Goal: Task Accomplishment & Management: Manage account settings

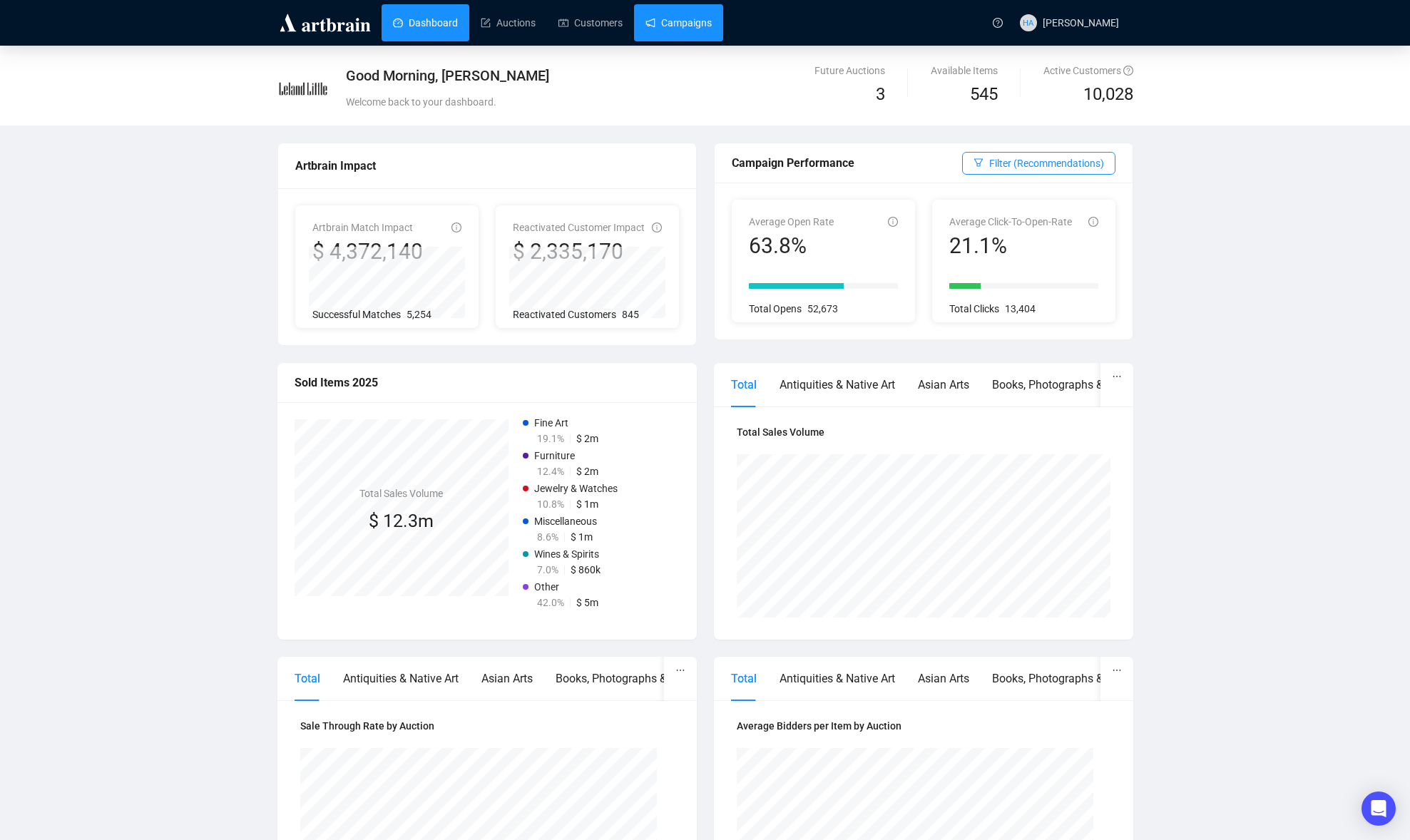
scroll to position [3, 0]
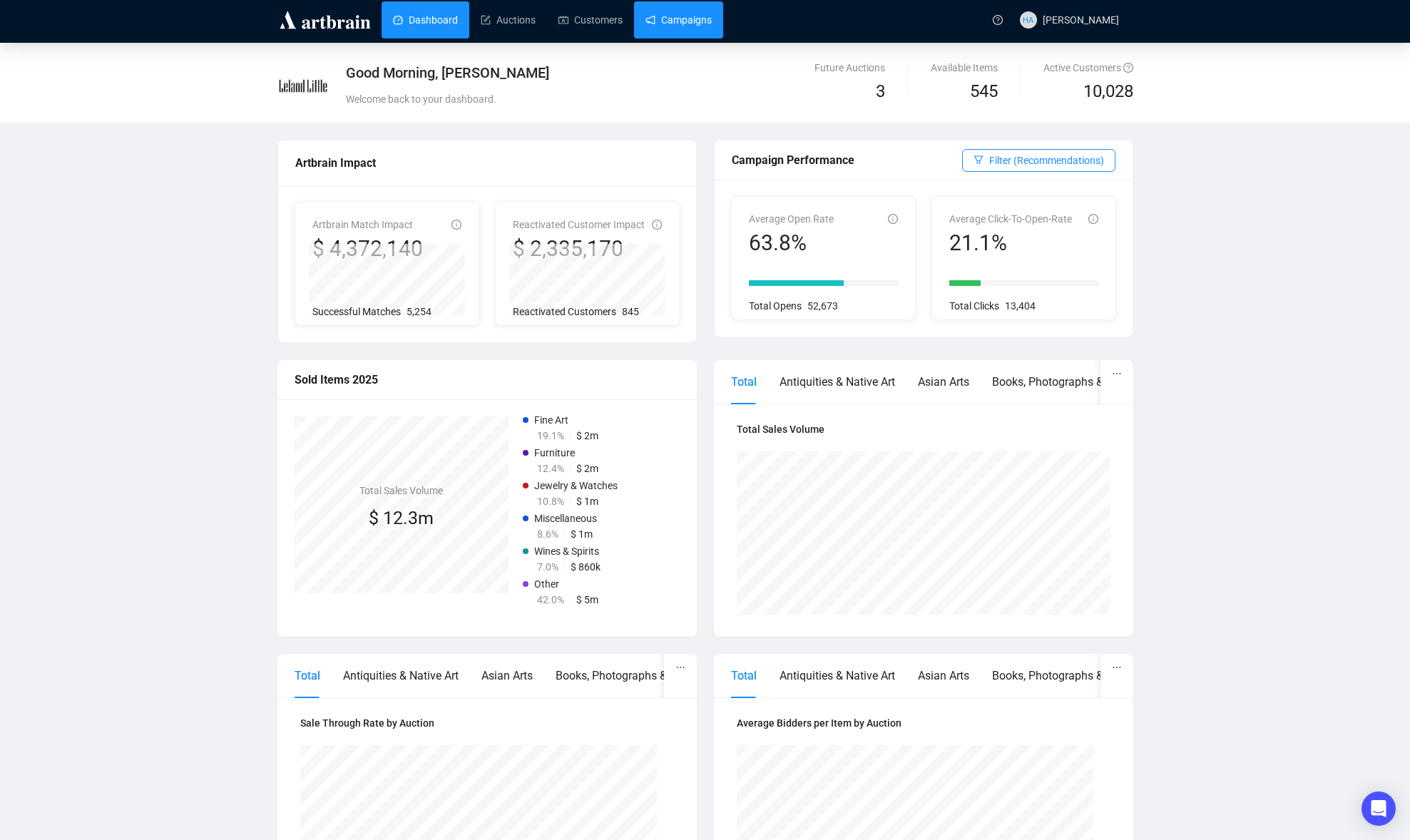
click at [686, 26] on link "Campaigns" at bounding box center [678, 20] width 67 height 37
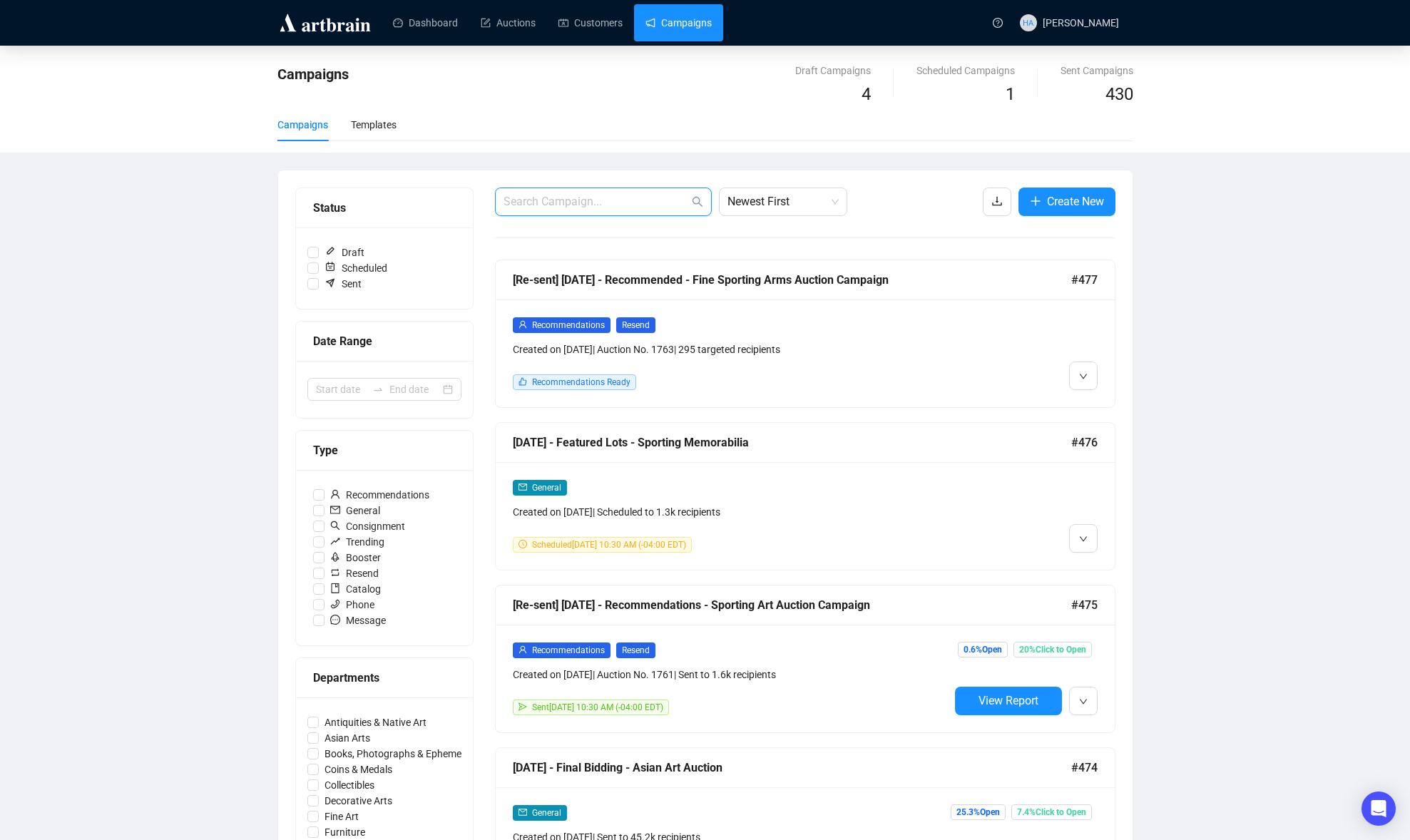
click at [595, 204] on input "text" at bounding box center [596, 201] width 185 height 17
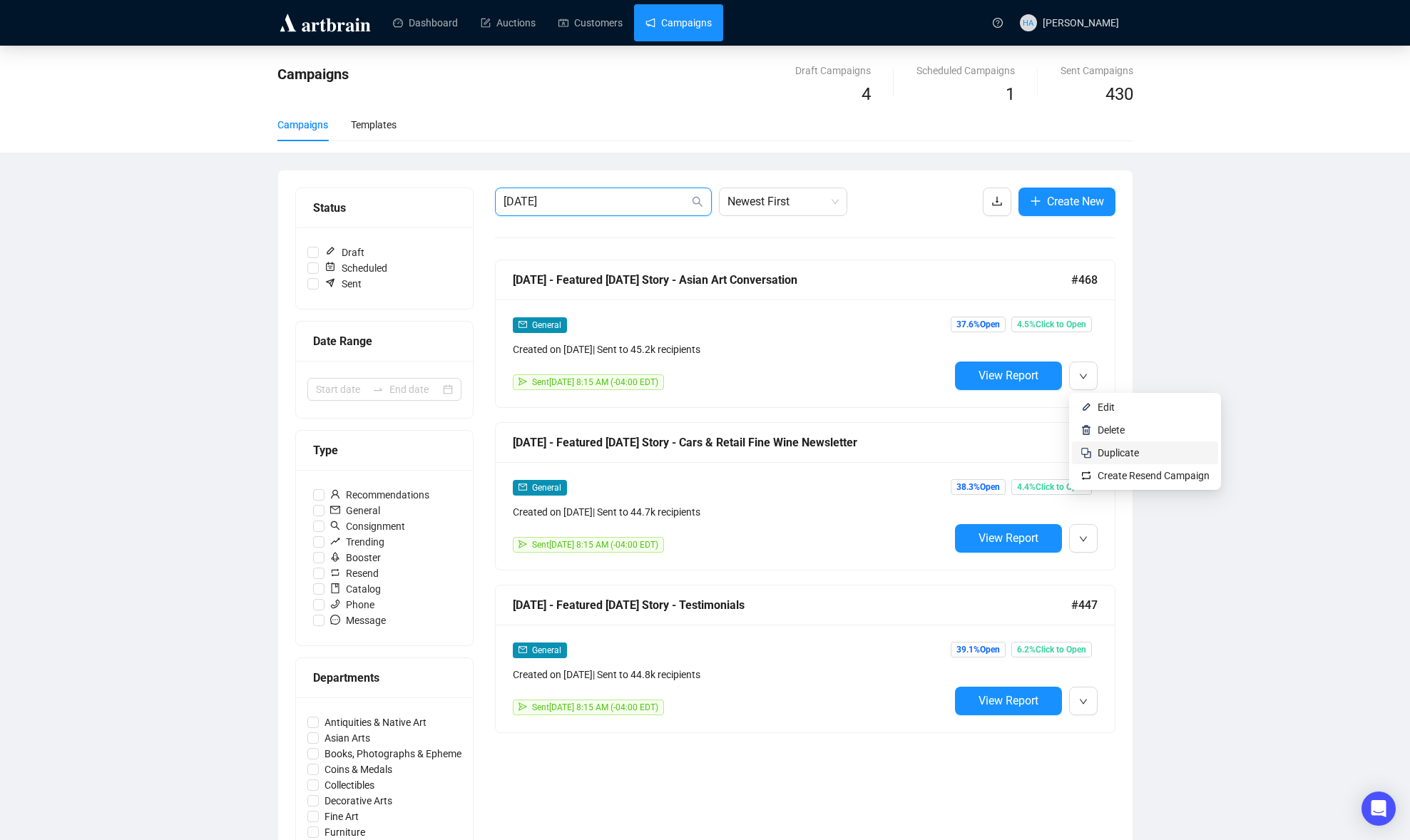
type input "[DATE]"
click at [1100, 454] on span "Duplicate" at bounding box center [1118, 453] width 42 height 12
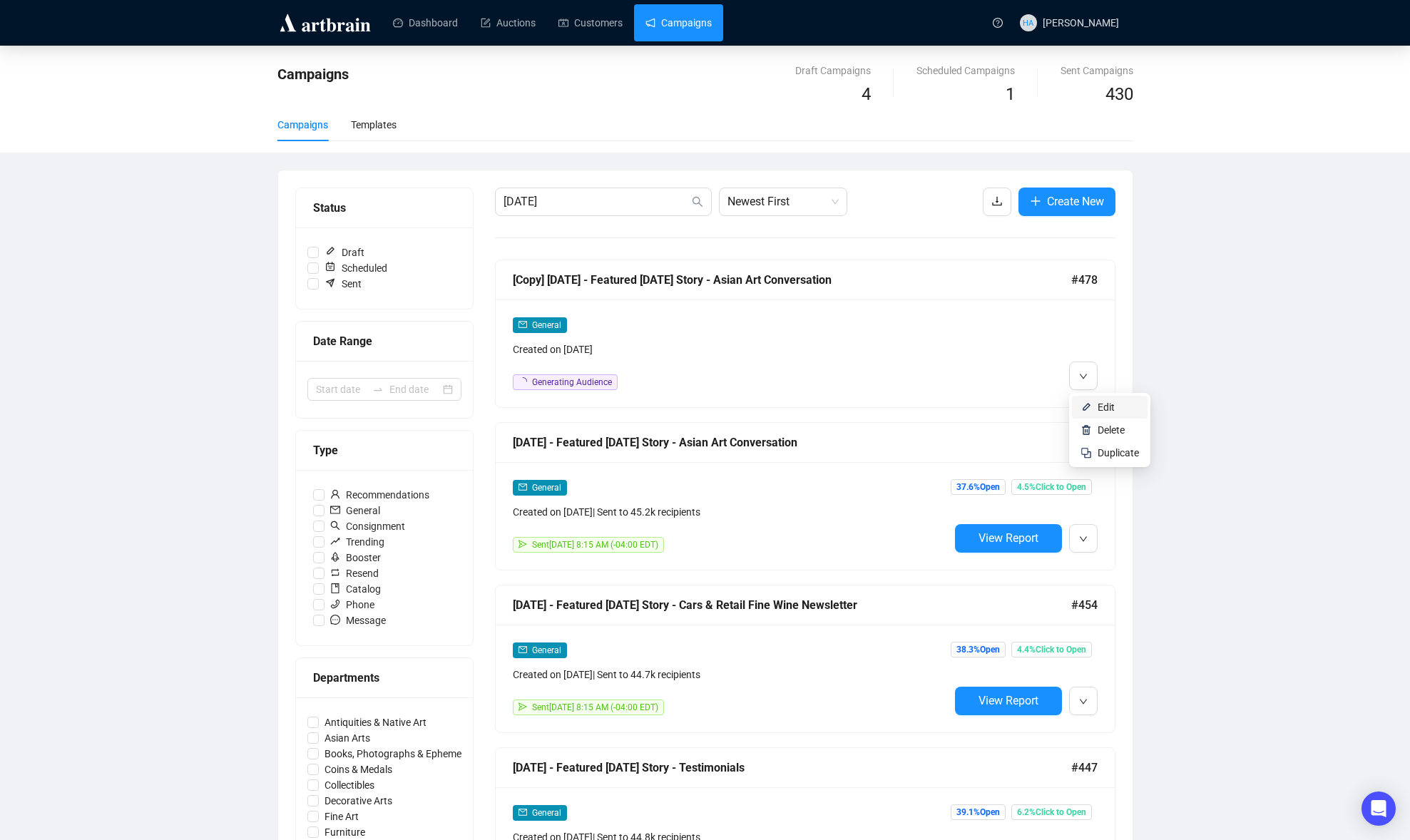
click at [1105, 405] on span "Edit" at bounding box center [1106, 408] width 17 height 12
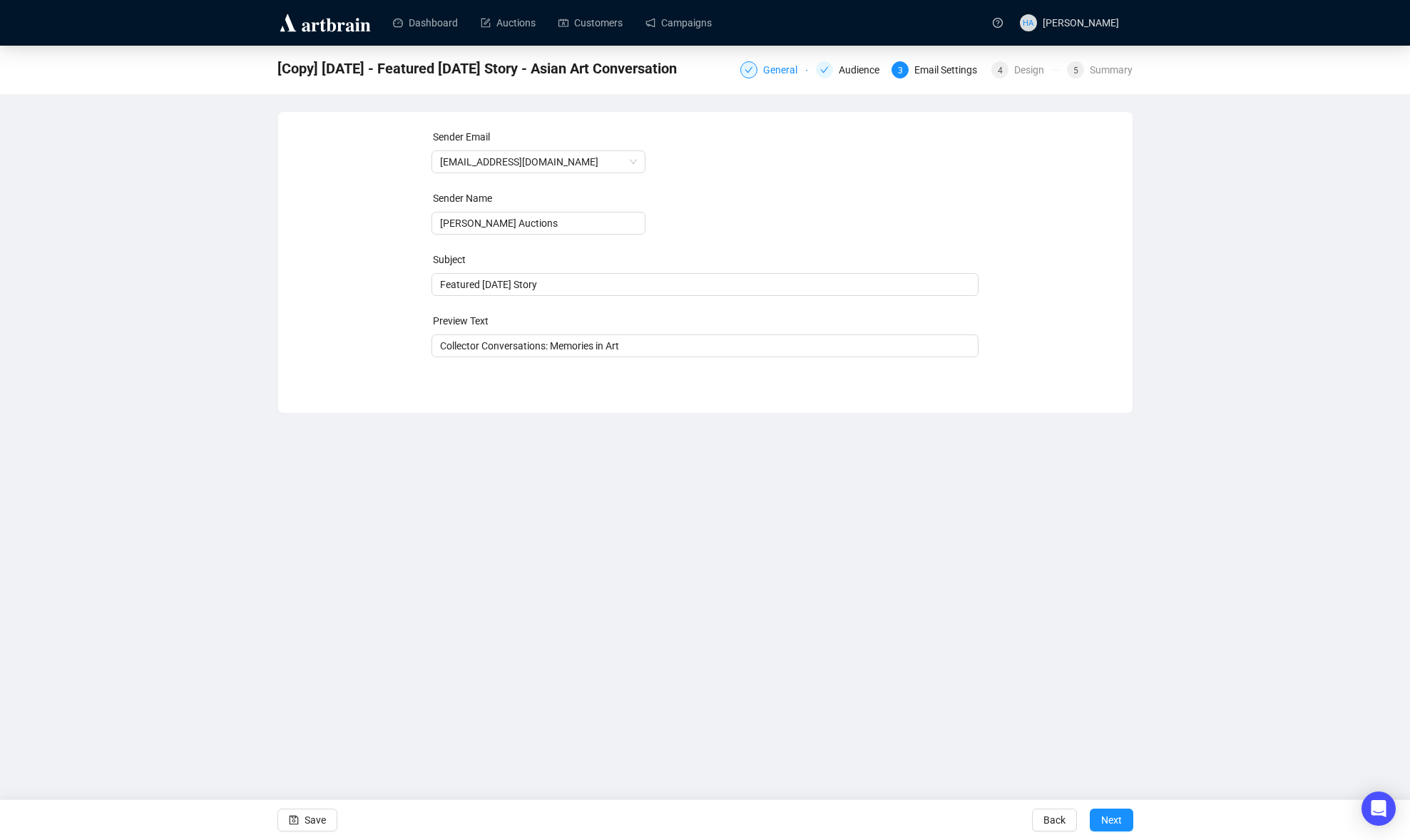
click at [774, 70] on div "General" at bounding box center [784, 70] width 42 height 17
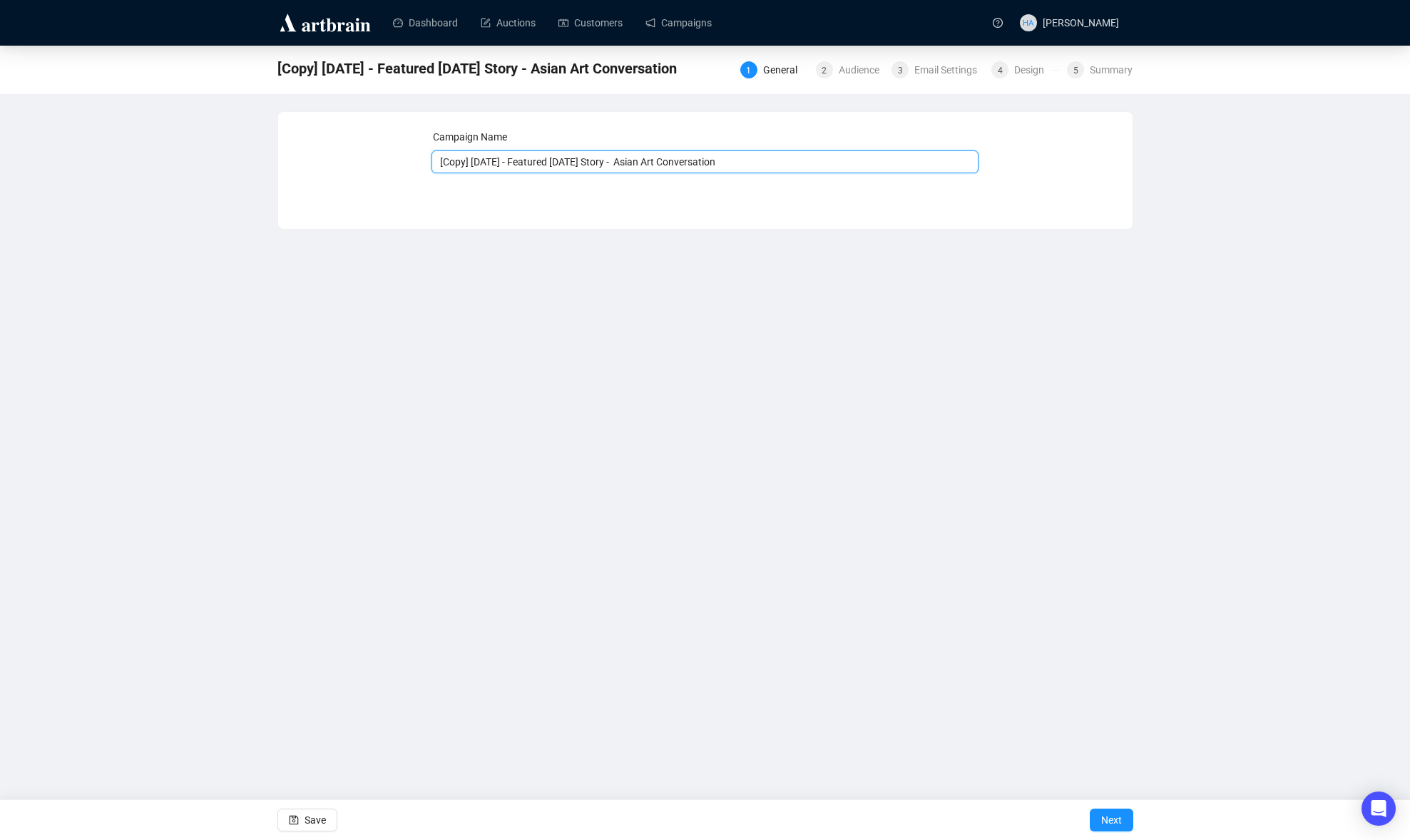
drag, startPoint x: 495, startPoint y: 164, endPoint x: 424, endPoint y: 162, distance: 71.0
click at [424, 162] on div "Campaign Name [Copy] 8-16-2025 - Featured Saturday Story - Asian Art Conversati…" at bounding box center [705, 160] width 820 height 61
click at [611, 166] on input "8-23-2025 - Featured Saturday Story - Asian Art Conversation" at bounding box center [705, 162] width 547 height 23
click at [632, 164] on input "8-23-2025 - Featured Saturday Stories - Asian Art Conversation" at bounding box center [705, 162] width 547 height 23
drag, startPoint x: 634, startPoint y: 163, endPoint x: 757, endPoint y: 170, distance: 123.2
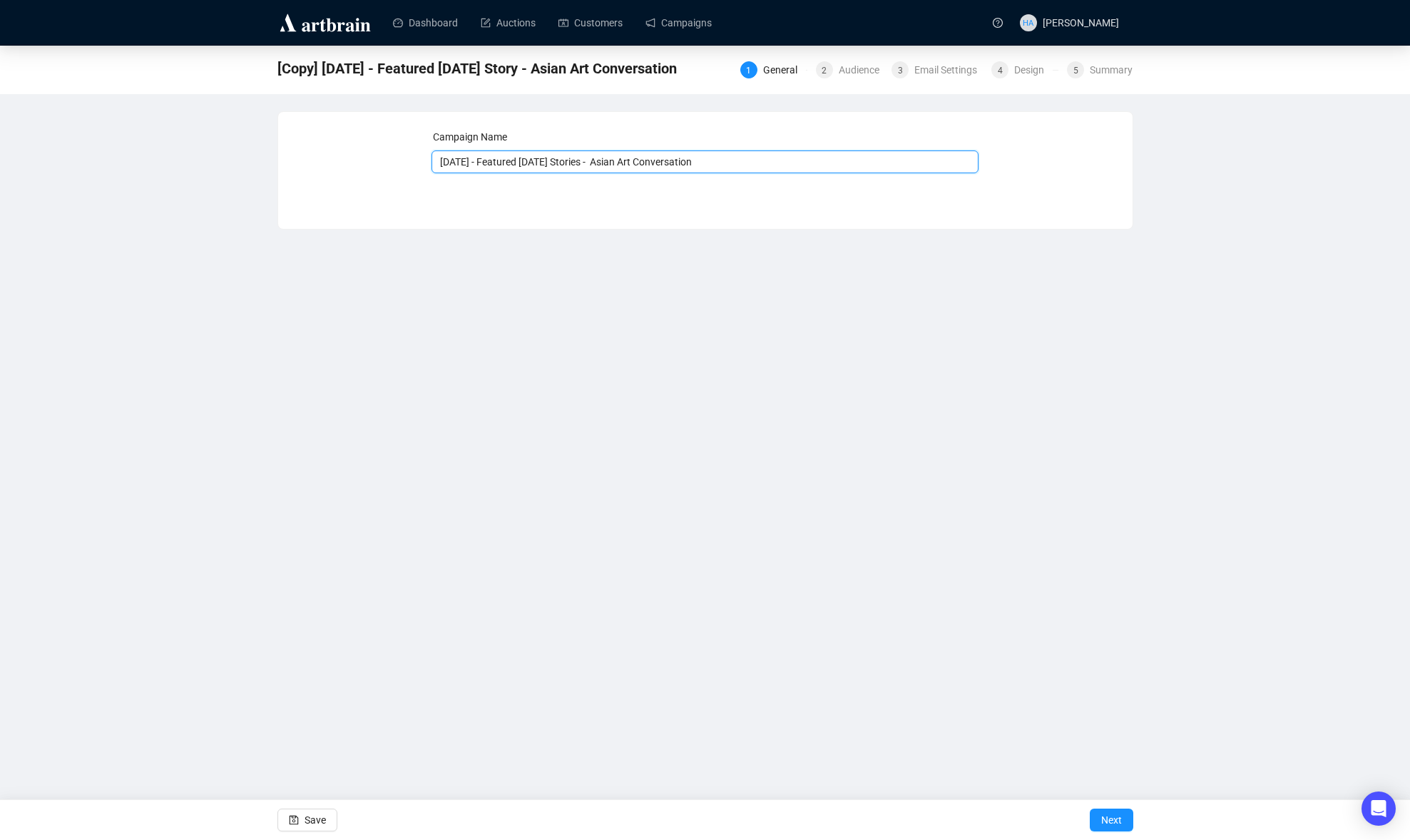
click at [757, 170] on input "8-23-2025 - Featured Saturday Stories - Asian Art Conversation" at bounding box center [705, 162] width 547 height 23
type input "[DATE] - Featured [DATE] Stories - Sporting Art & Sporting Arms"
click at [1110, 820] on span "Next" at bounding box center [1111, 820] width 20 height 40
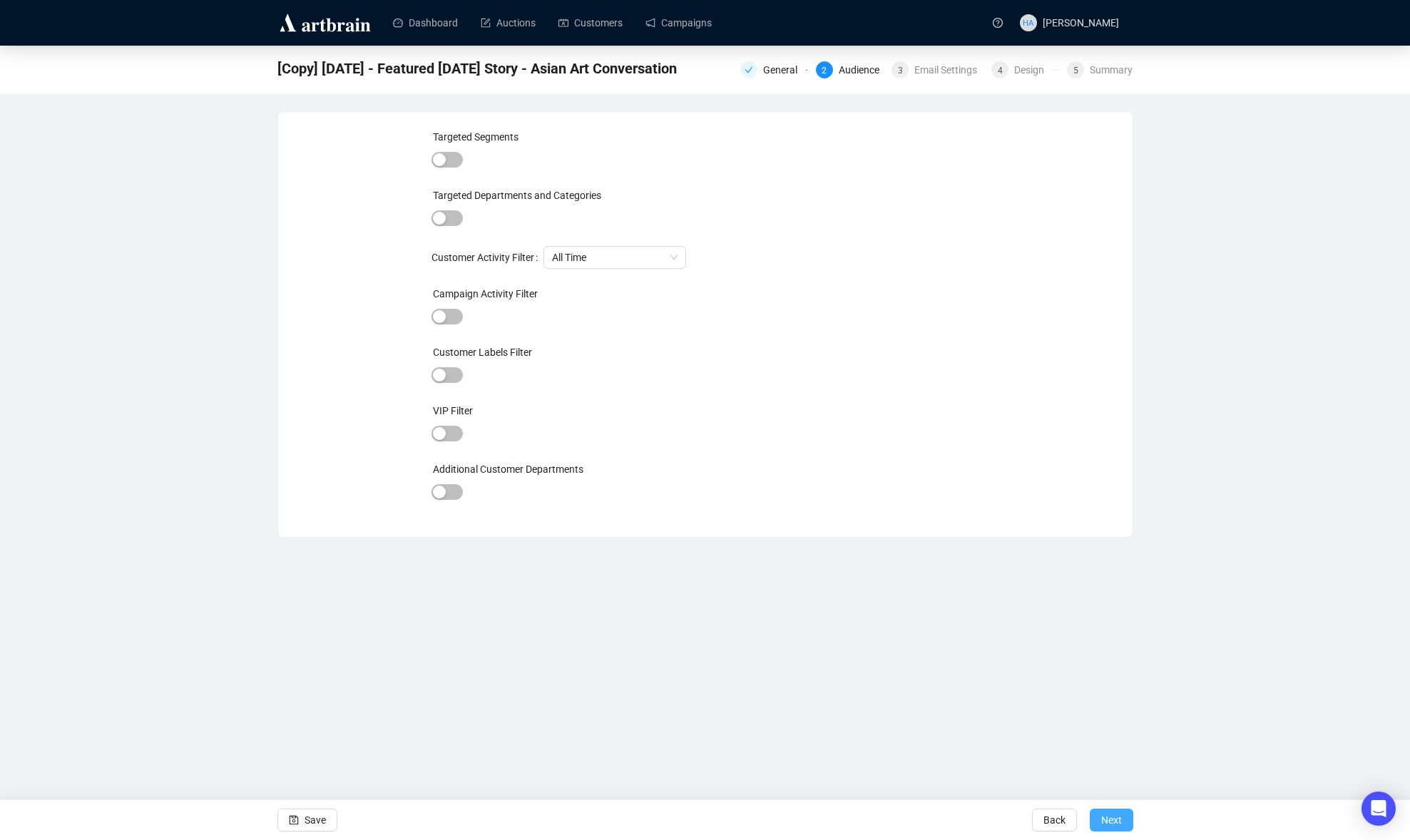
click at [1109, 820] on span "Next" at bounding box center [1111, 820] width 20 height 40
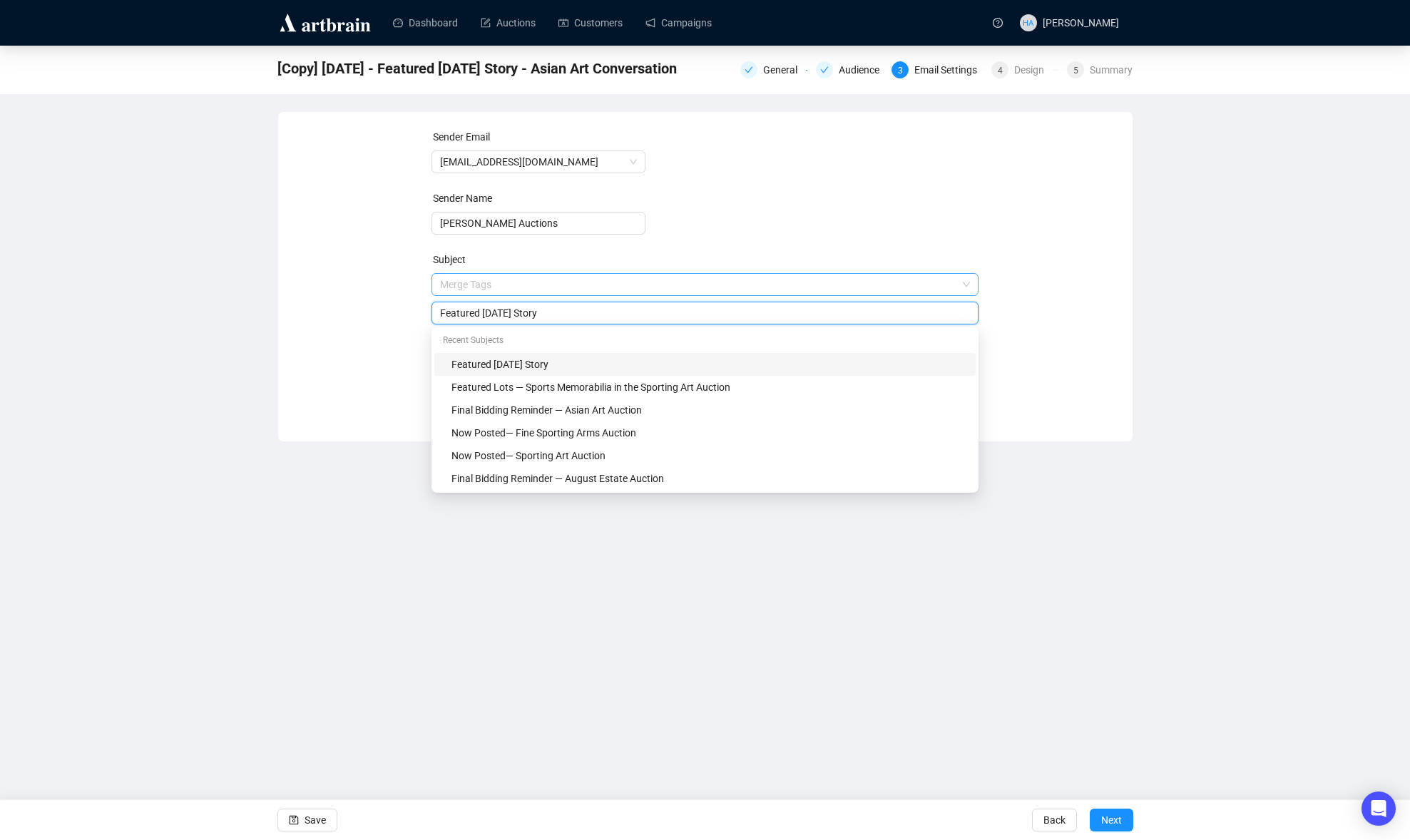
drag, startPoint x: 546, startPoint y: 288, endPoint x: 555, endPoint y: 288, distance: 9.0
click at [555, 288] on span "Merge Tags Featured Saturday Story" at bounding box center [705, 299] width 547 height 40
drag, startPoint x: 548, startPoint y: 319, endPoint x: 571, endPoint y: 320, distance: 23.0
click at [571, 320] on input "Featured Saturday Story" at bounding box center [705, 312] width 530 height 15
type input "Featured Saturday Stories"
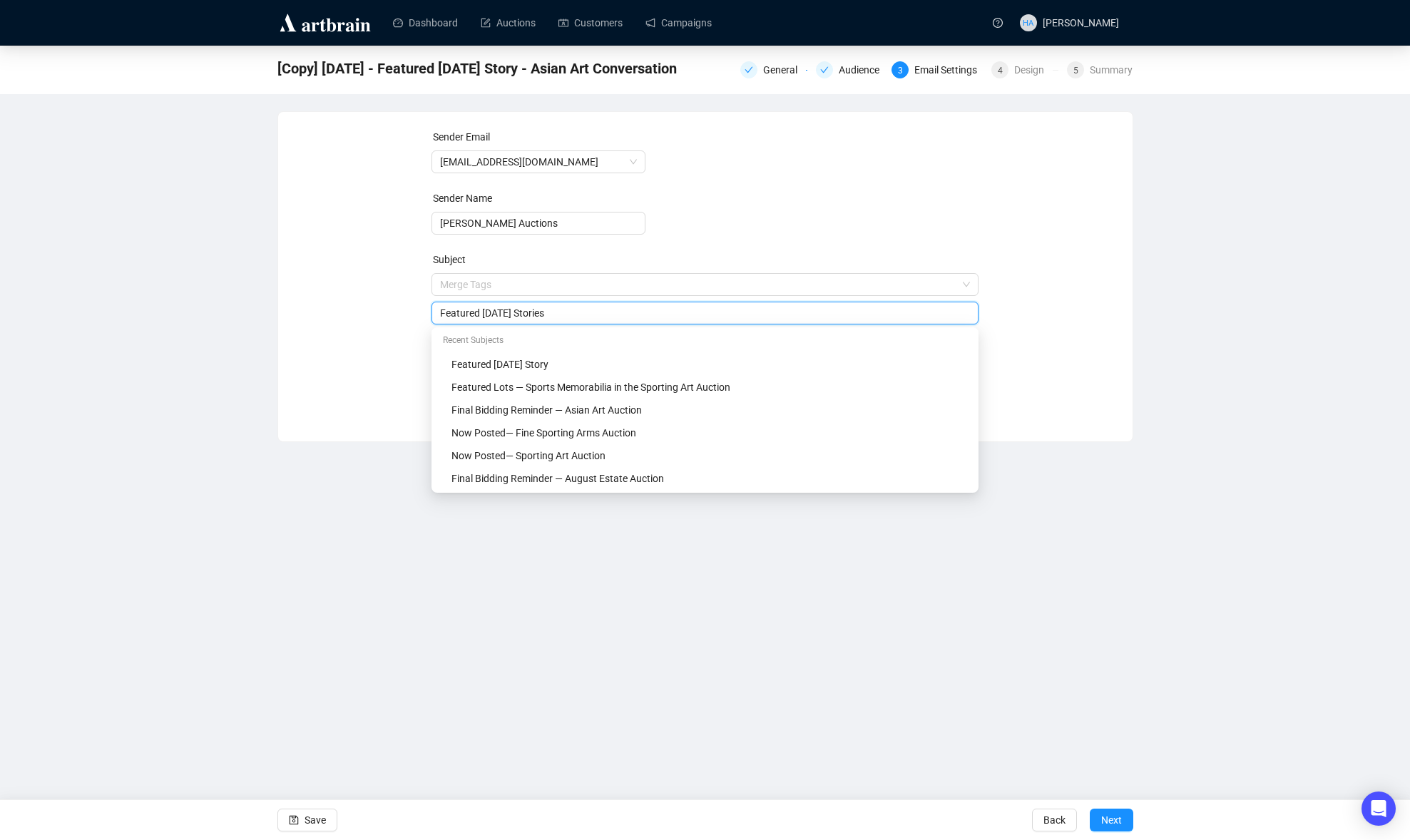
click at [388, 315] on div "Sender Email info@lelandlittle.com Sender Name Leland Little Auctions Subject M…" at bounding box center [705, 266] width 820 height 274
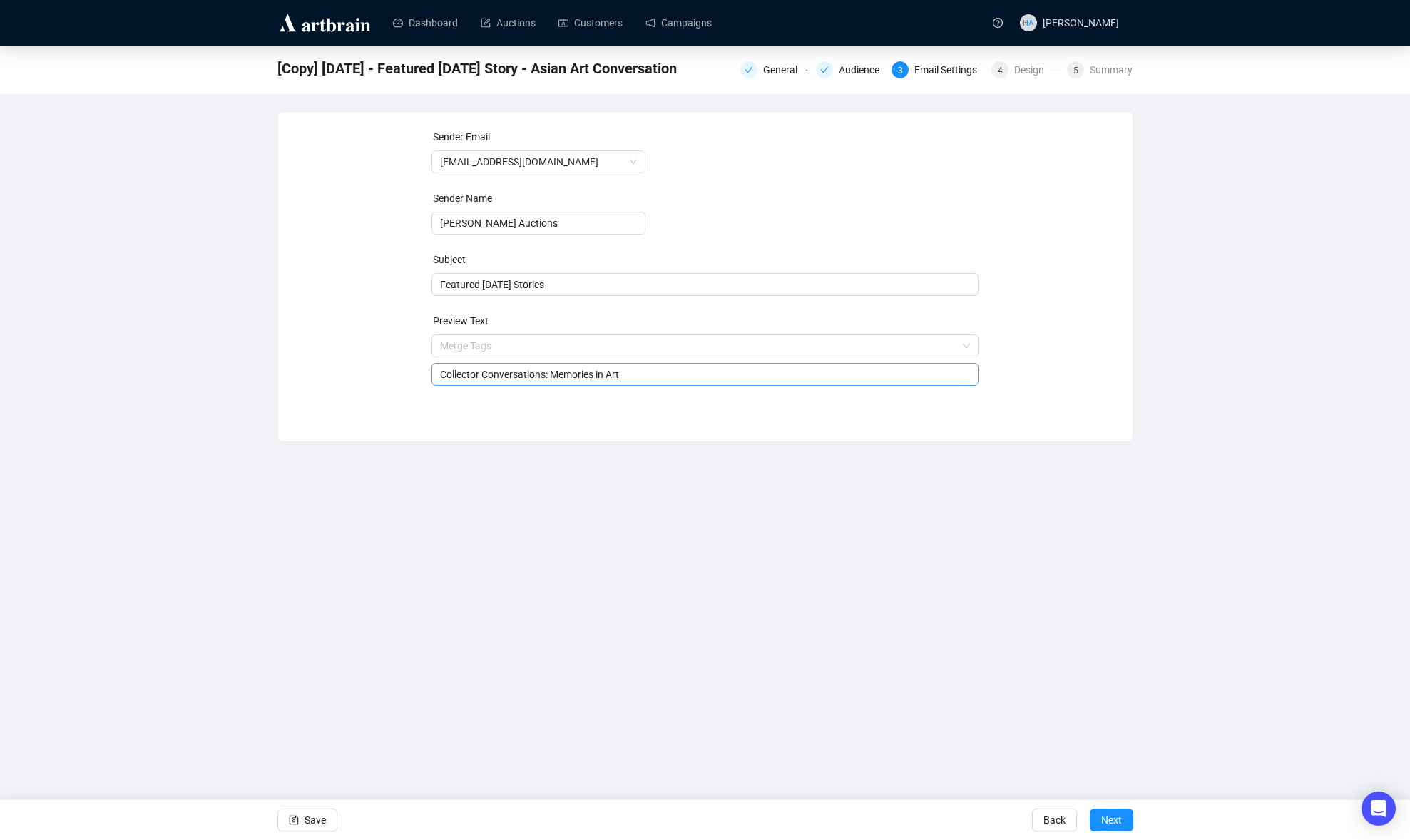
click at [475, 377] on input "Collector Conversations: Memories in Art" at bounding box center [705, 374] width 530 height 15
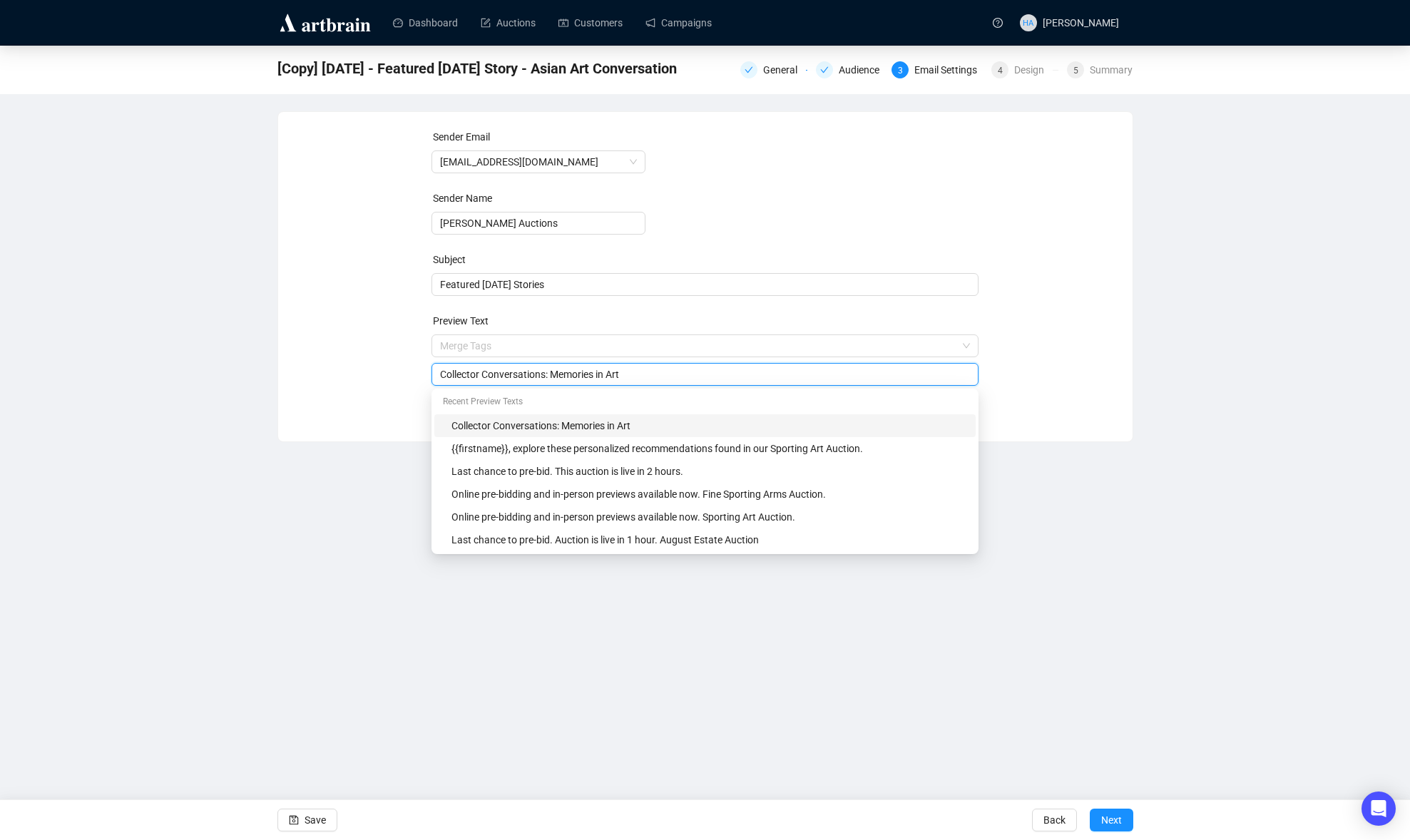
drag, startPoint x: 645, startPoint y: 375, endPoint x: 405, endPoint y: 370, distance: 240.1
click at [405, 370] on div "Sender Email info@lelandlittle.com Sender Name Leland Little Auctions Subject F…" at bounding box center [705, 266] width 820 height 274
type input "S"
type input "Highlights from our Sporting Art Auction and Fine Sporting Arms Auction"
click at [1025, 402] on div "Sender Email info@lelandlittle.com Sender Name Leland Little Auctions Subject F…" at bounding box center [705, 266] width 820 height 274
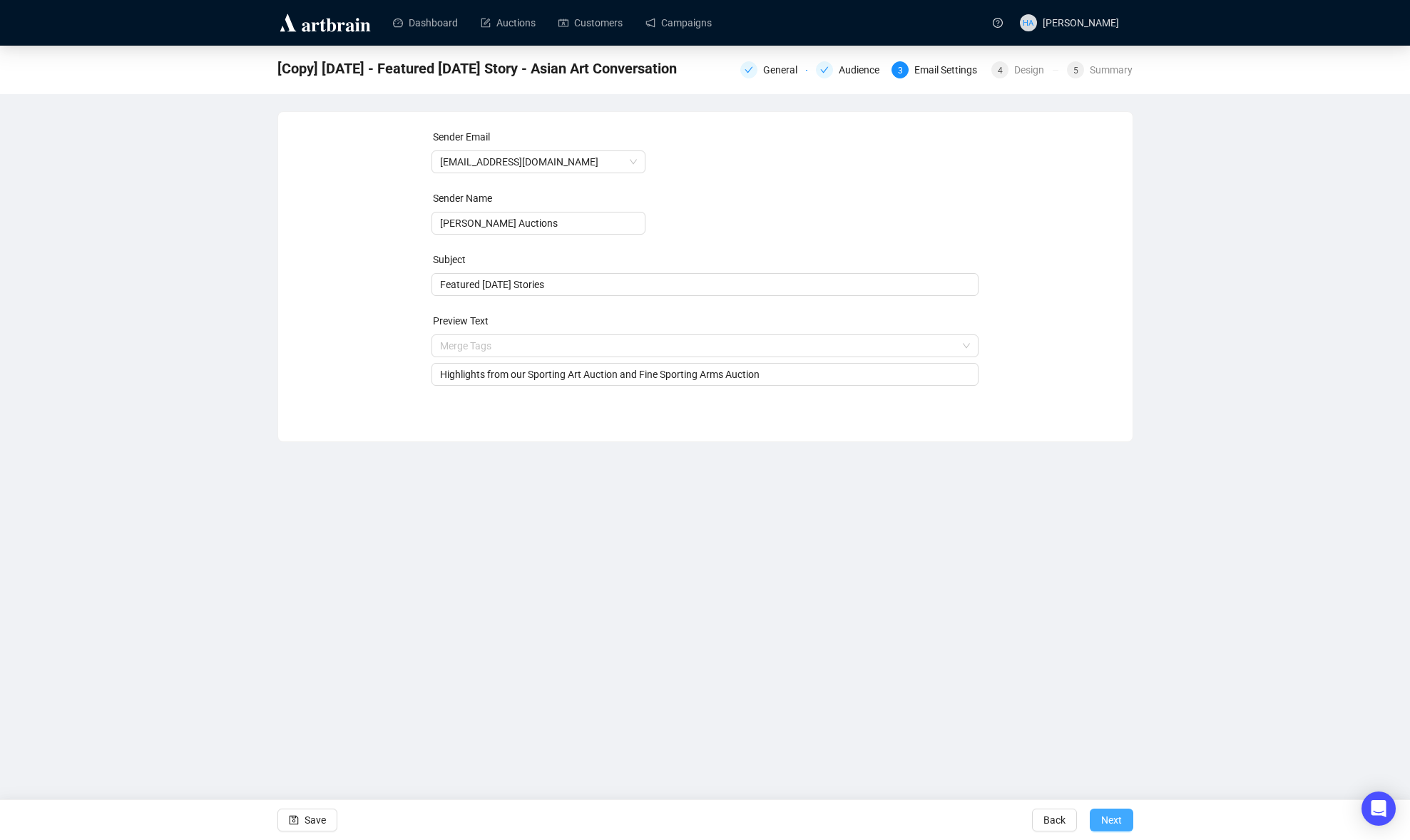
click at [1110, 819] on span "Next" at bounding box center [1111, 820] width 20 height 40
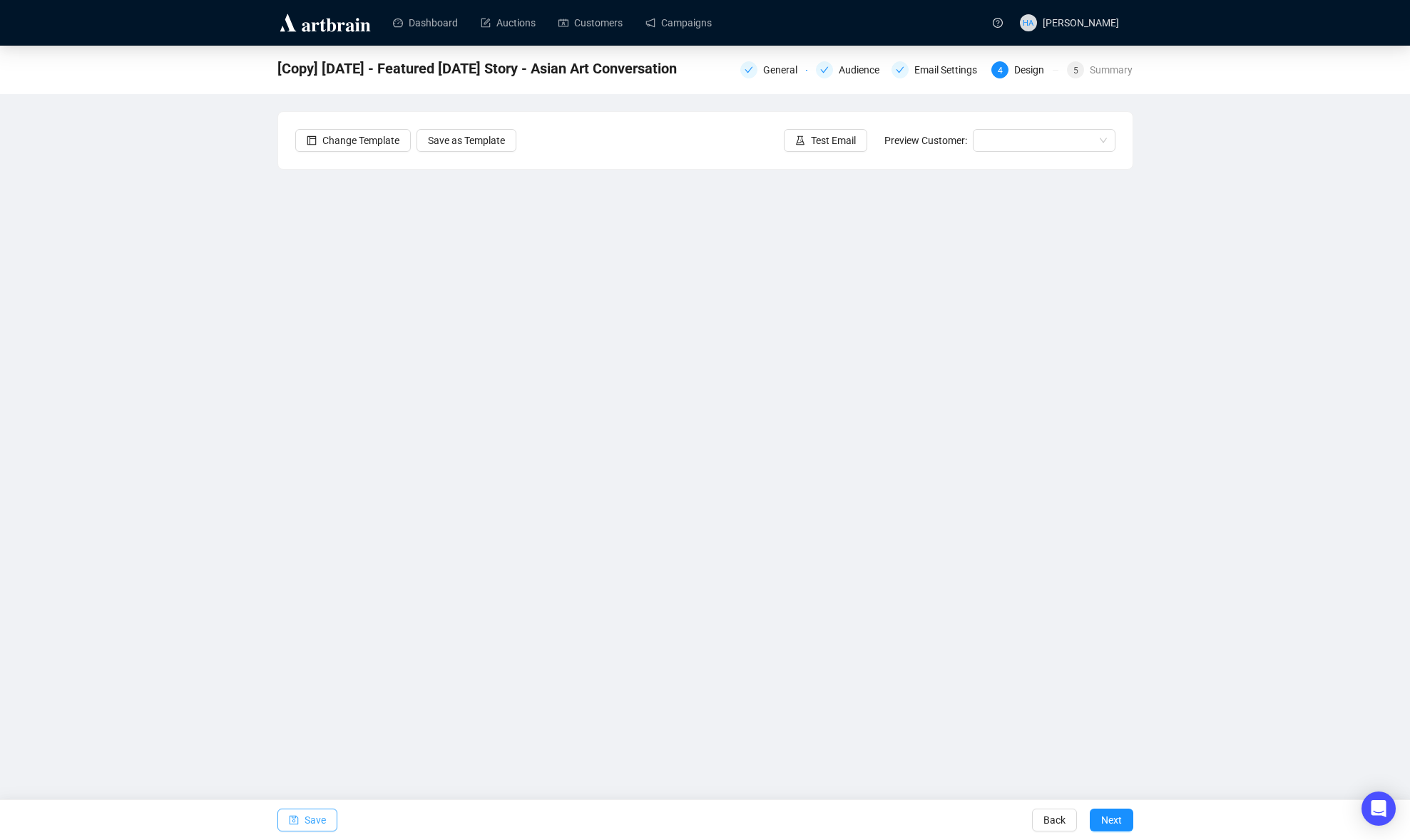
click at [318, 820] on span "Save" at bounding box center [315, 820] width 21 height 40
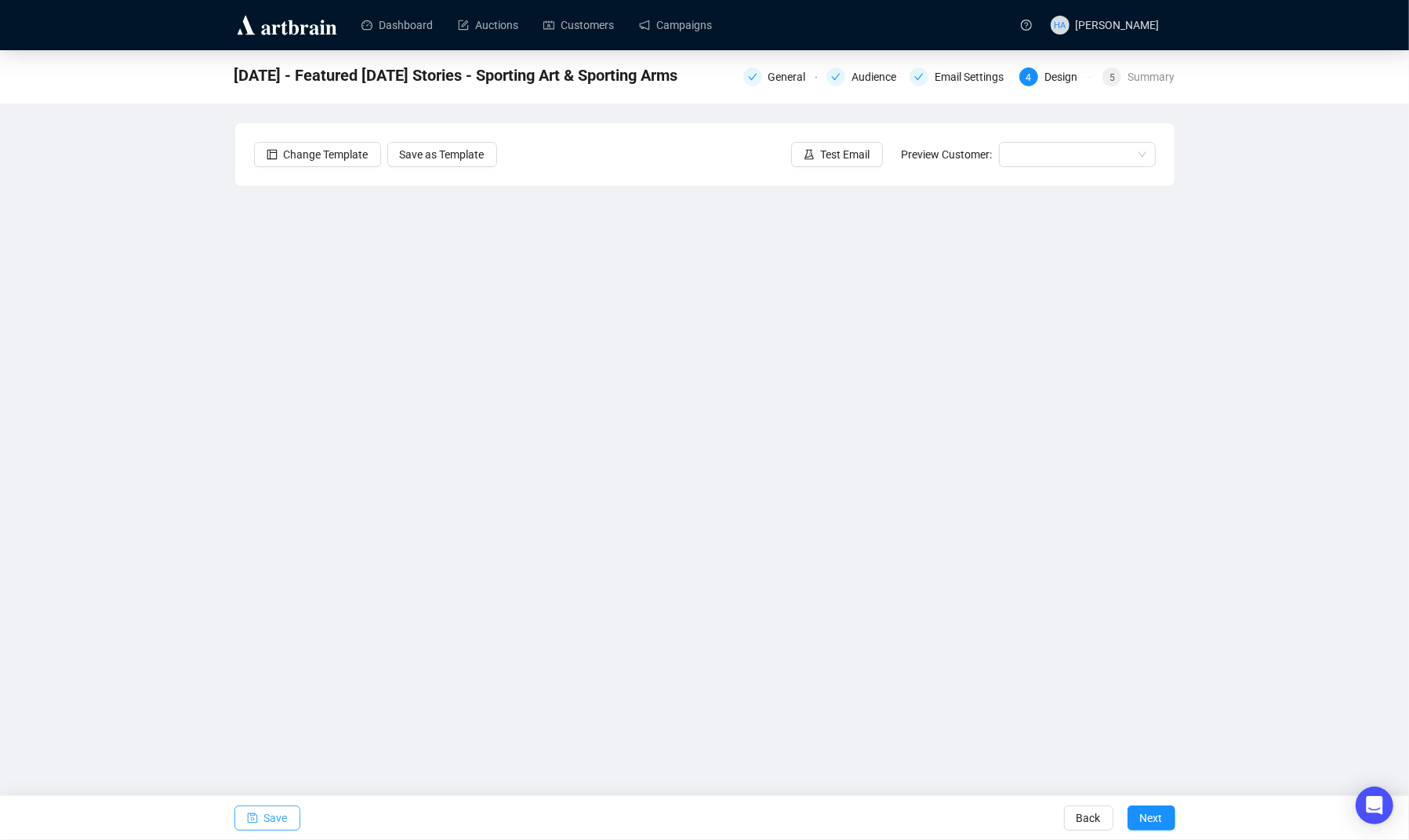
click at [280, 818] on span "Save" at bounding box center [275, 817] width 23 height 44
click at [681, 22] on link "Campaigns" at bounding box center [675, 25] width 73 height 41
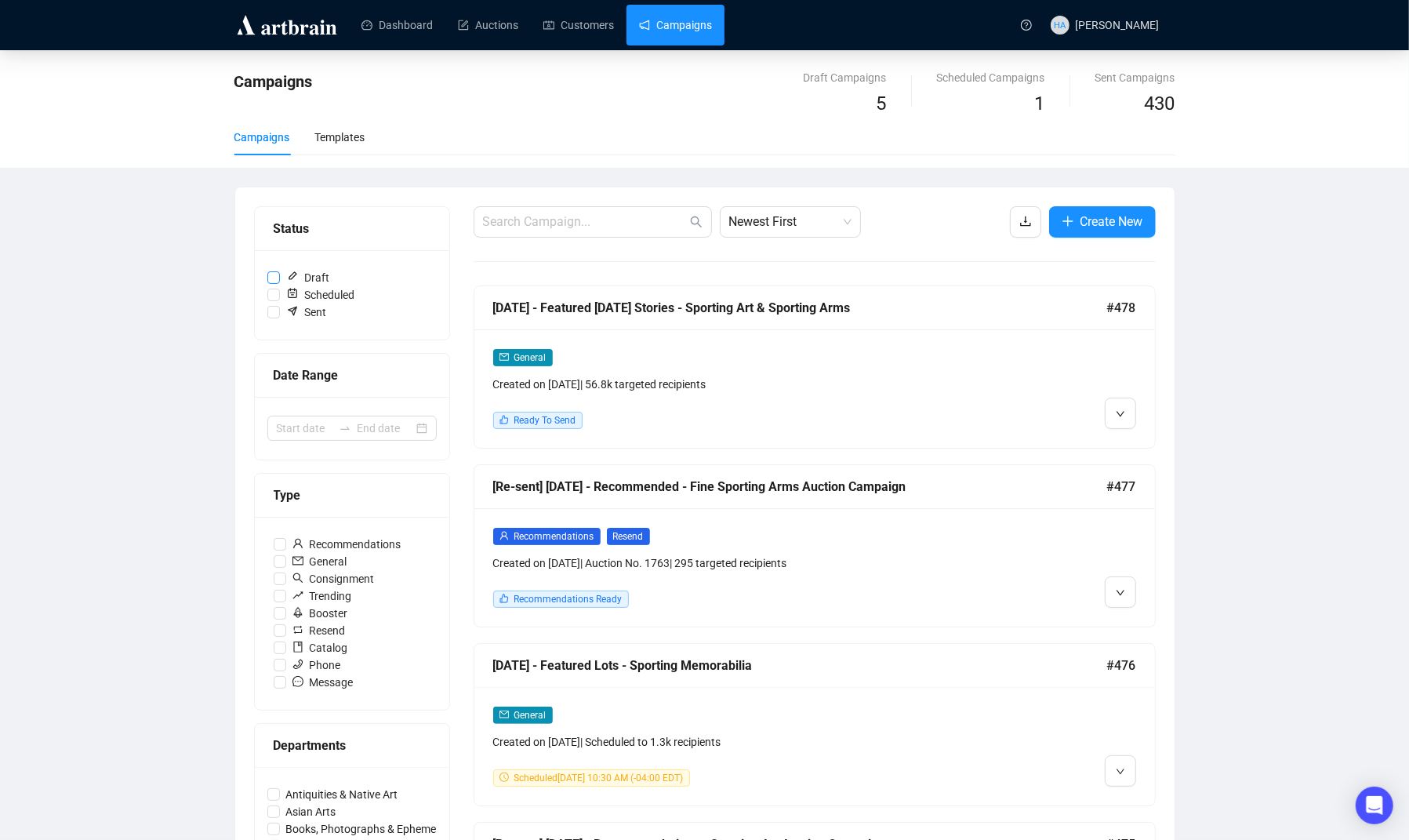
click at [269, 274] on input "Draft" at bounding box center [274, 278] width 13 height 13
click at [267, 274] on input "Draft" at bounding box center [274, 278] width 13 height 13
checkbox input "false"
click at [1134, 446] on li "Edit" at bounding box center [1149, 447] width 83 height 25
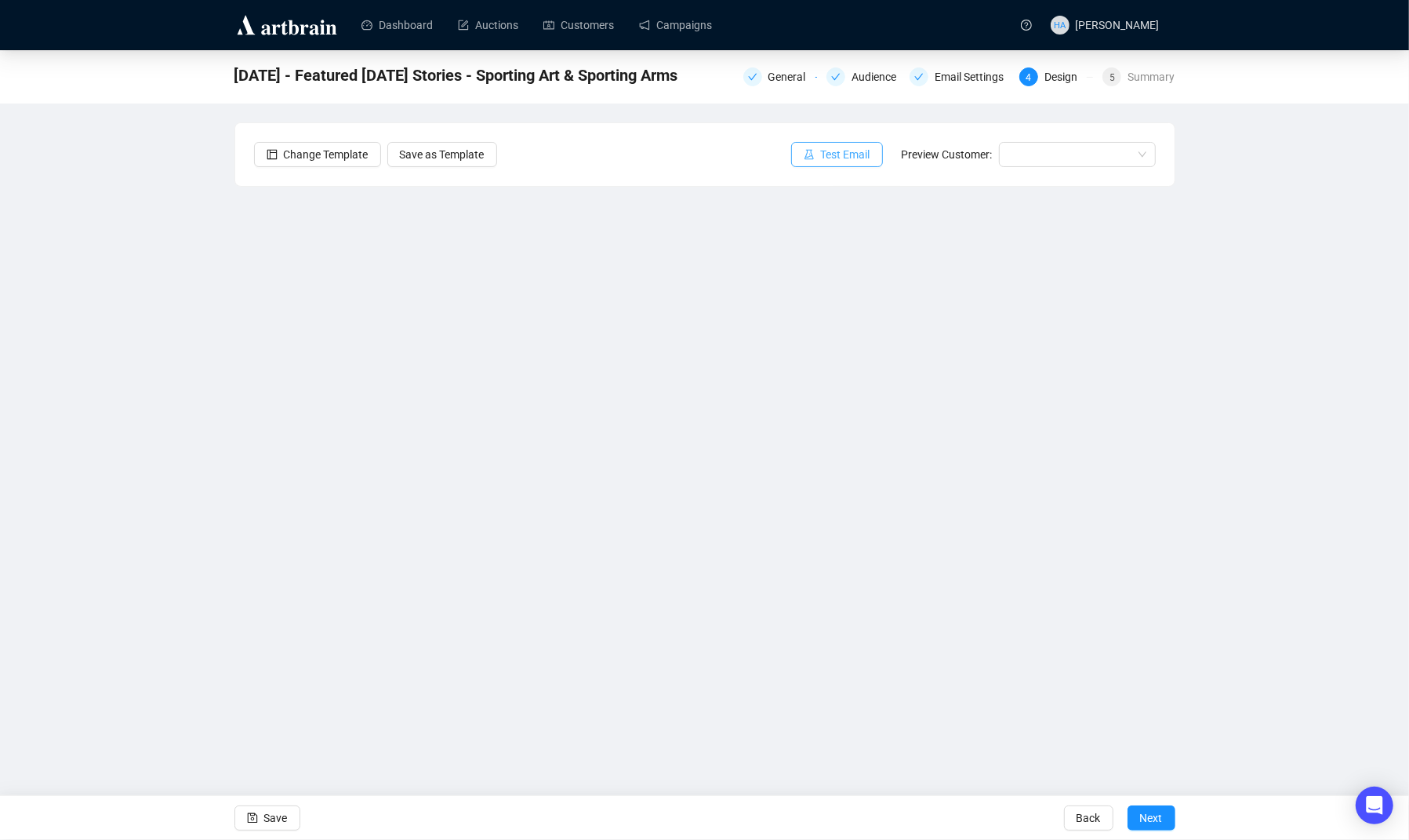
click at [842, 154] on span "Test Email" at bounding box center [845, 154] width 49 height 17
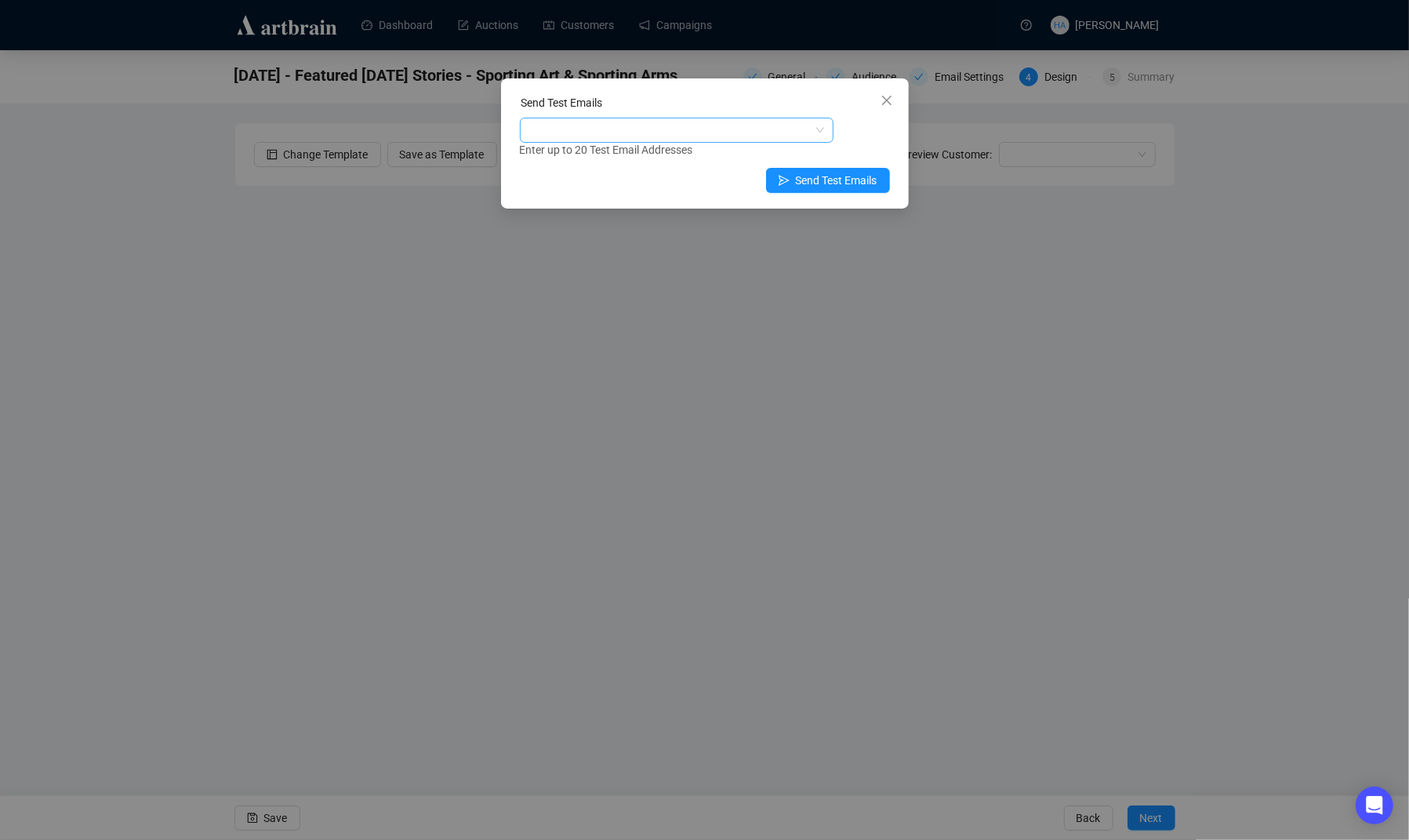
click at [661, 135] on div at bounding box center [669, 130] width 291 height 22
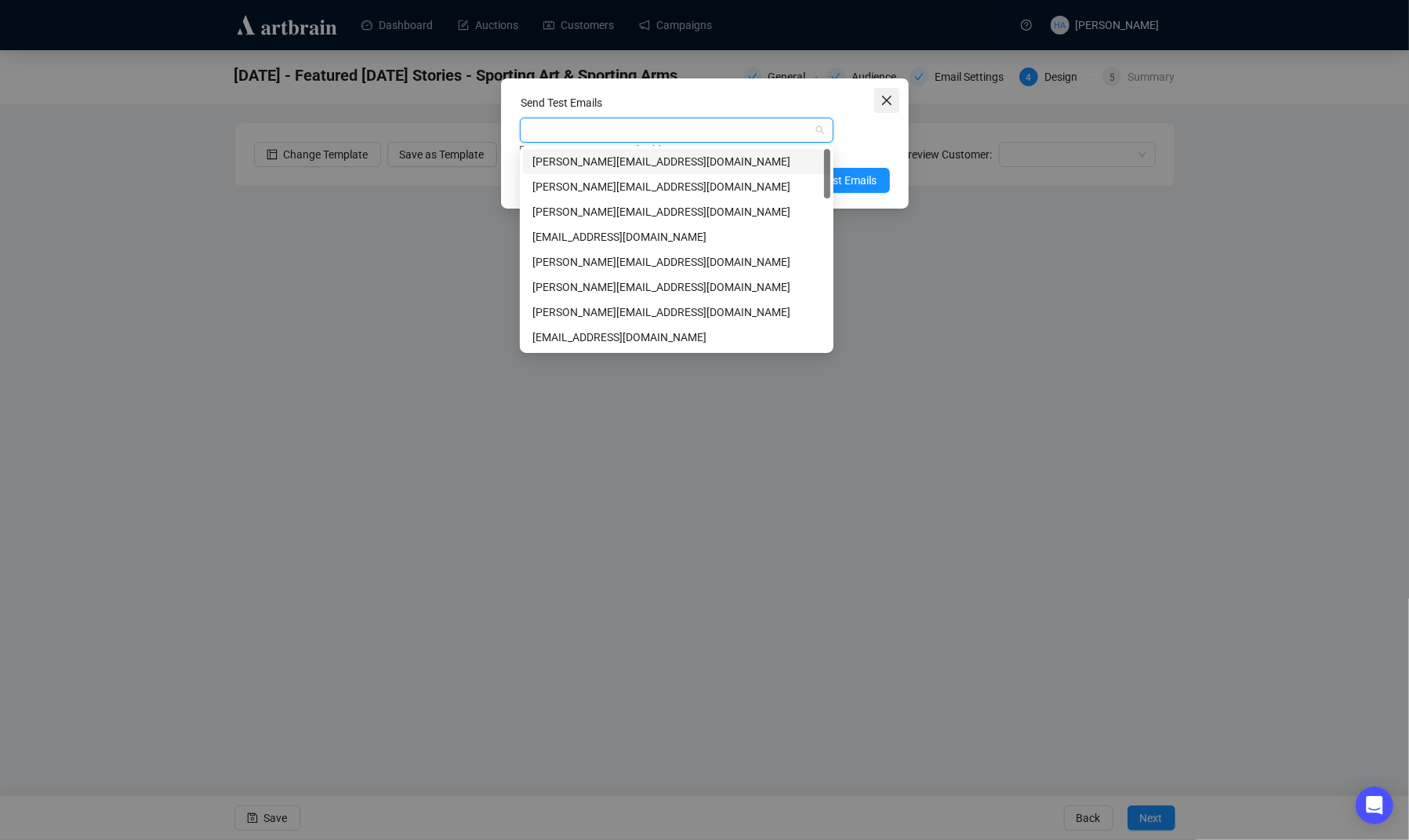
click at [885, 101] on icon "close" at bounding box center [886, 101] width 10 height 10
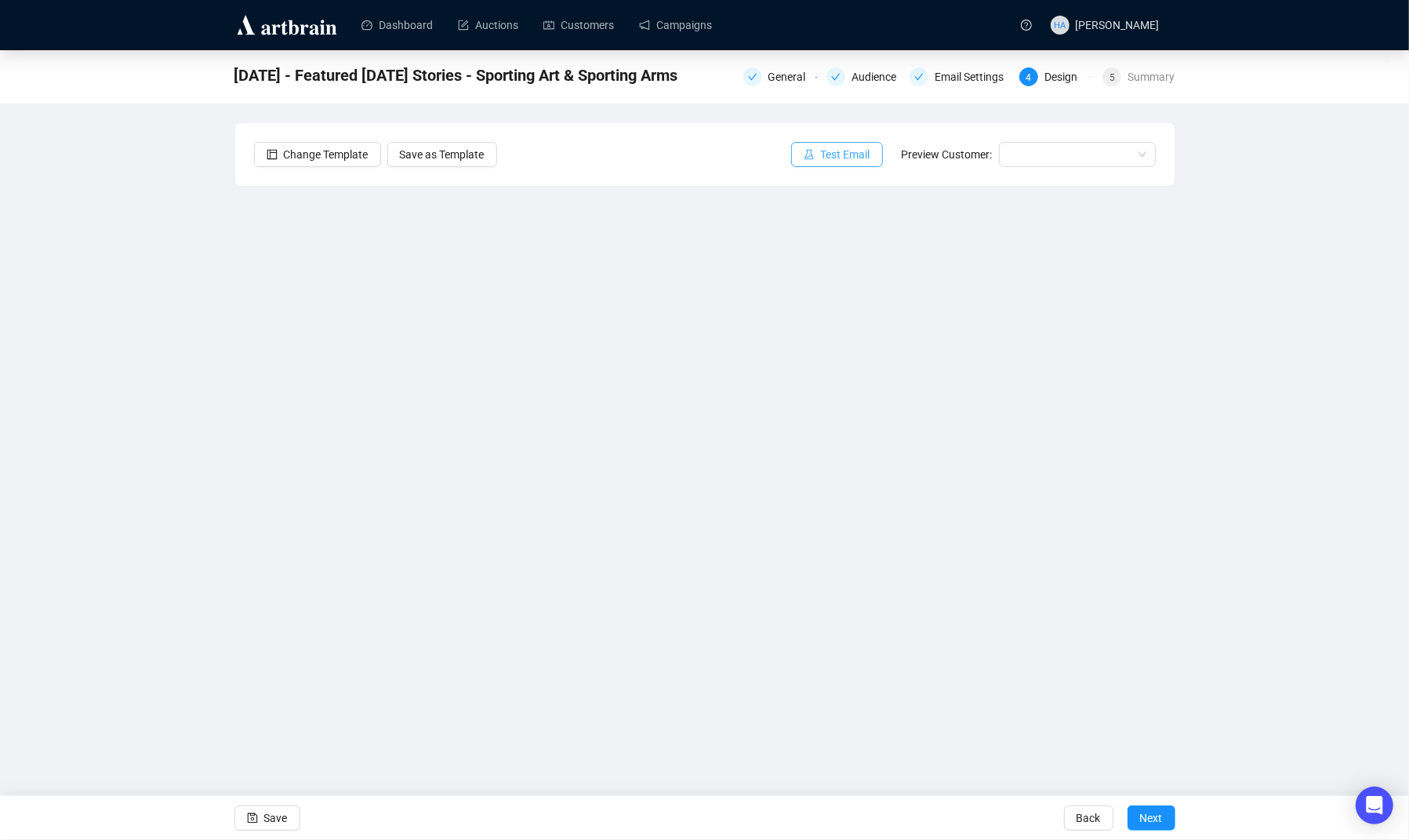
click at [829, 153] on span "Test Email" at bounding box center [845, 154] width 49 height 17
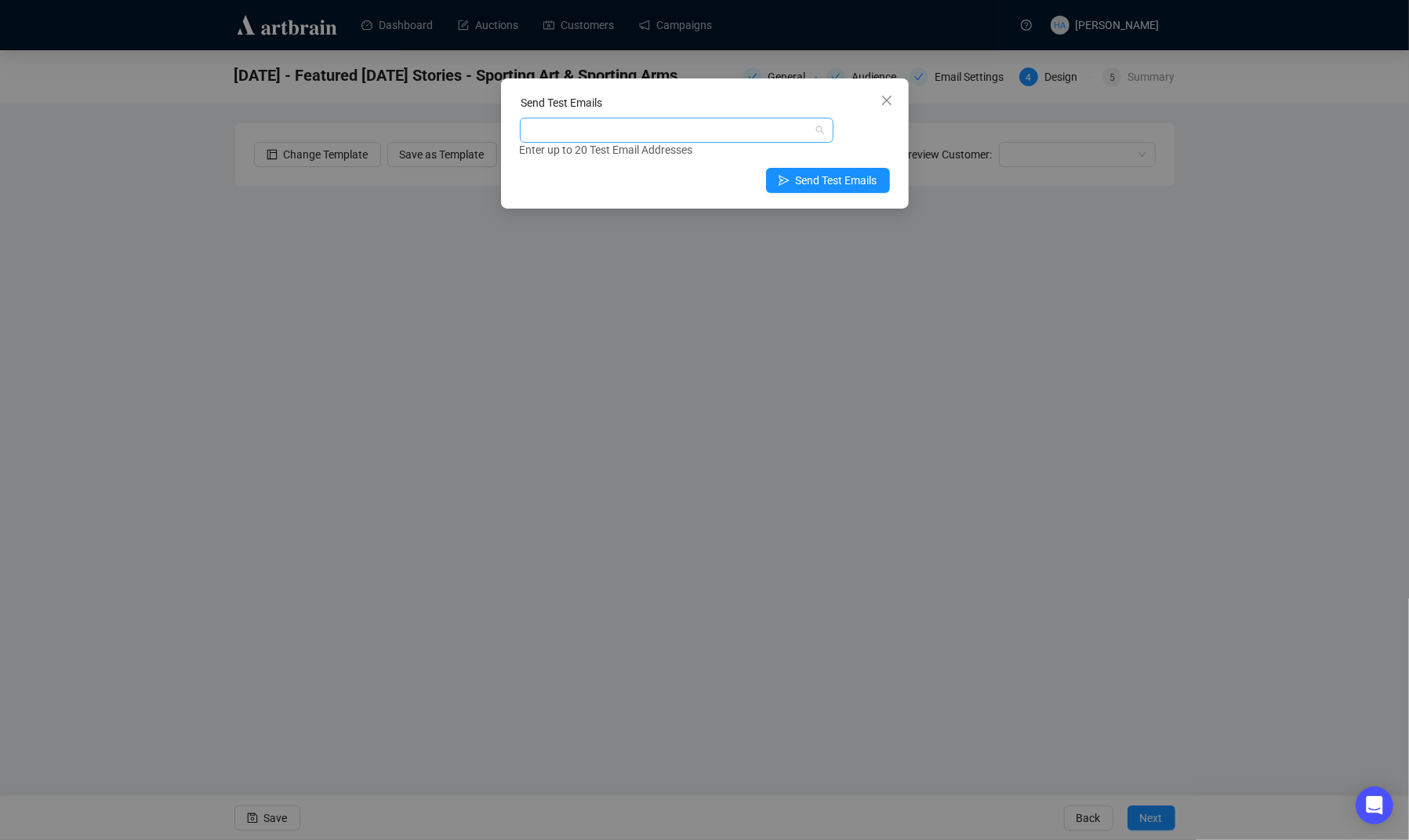
click at [591, 134] on div at bounding box center [669, 130] width 291 height 22
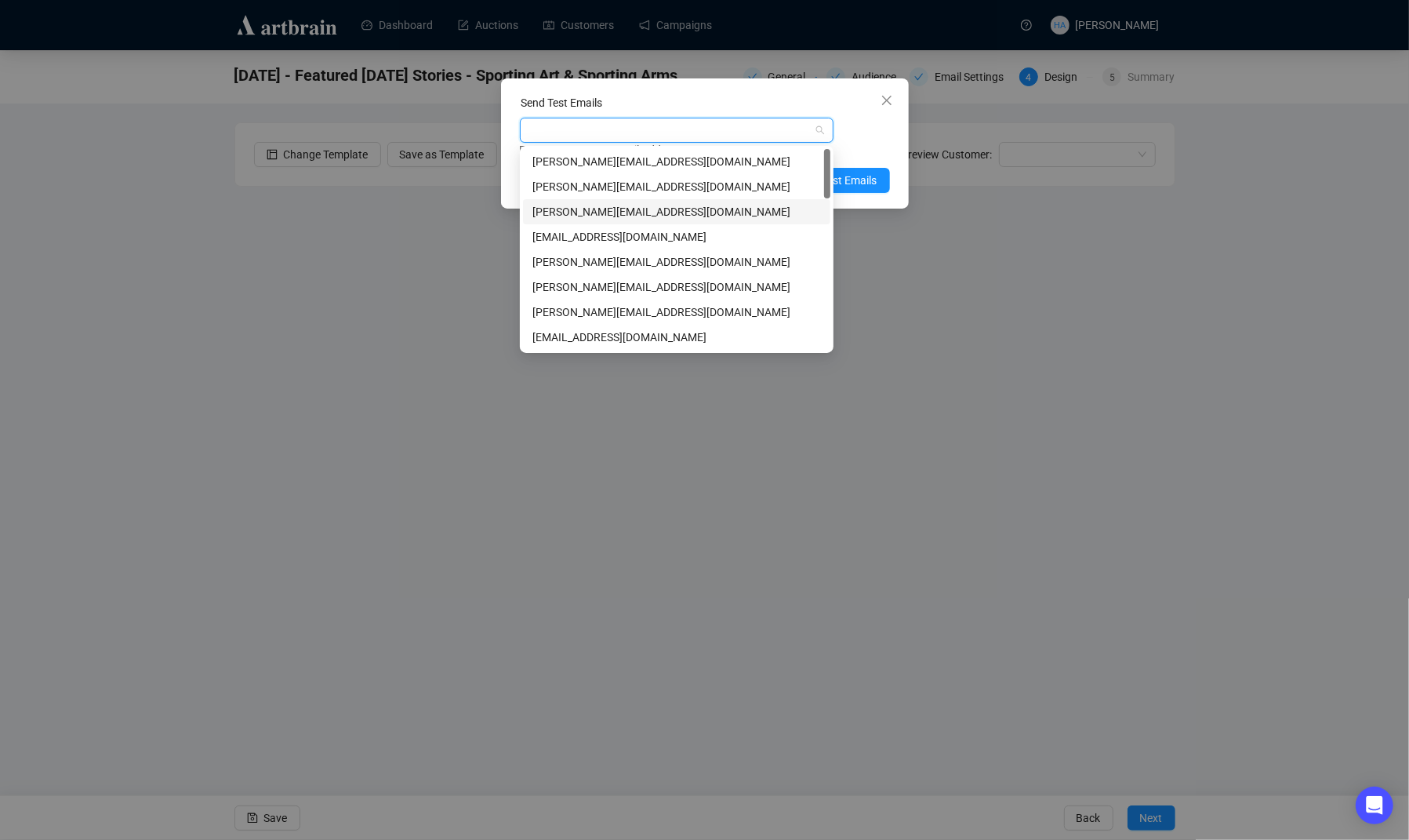
click at [562, 210] on div "[PERSON_NAME][EMAIL_ADDRESS][DOMAIN_NAME]" at bounding box center [677, 211] width 289 height 17
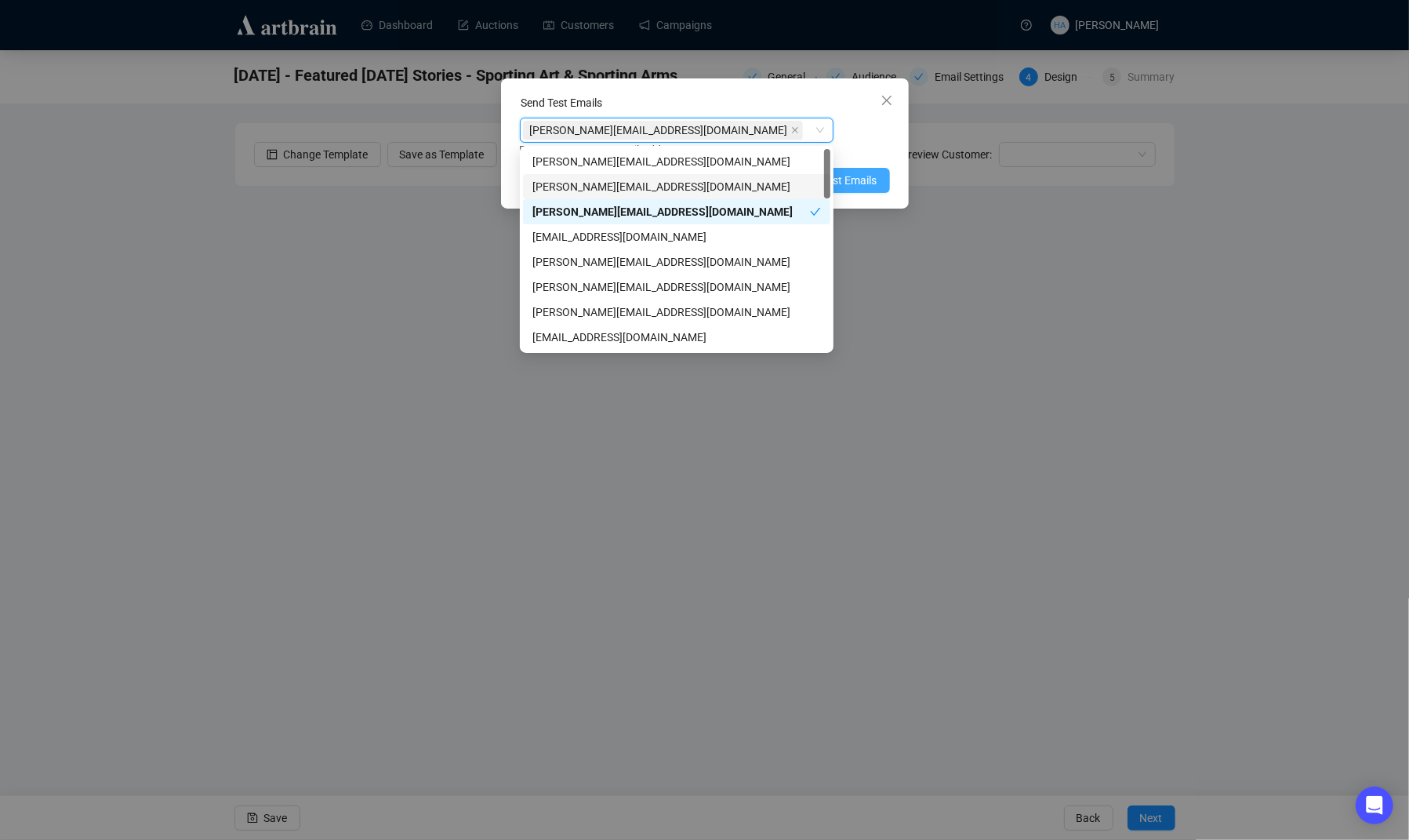
click at [861, 184] on span "Send Test Emails" at bounding box center [836, 179] width 81 height 17
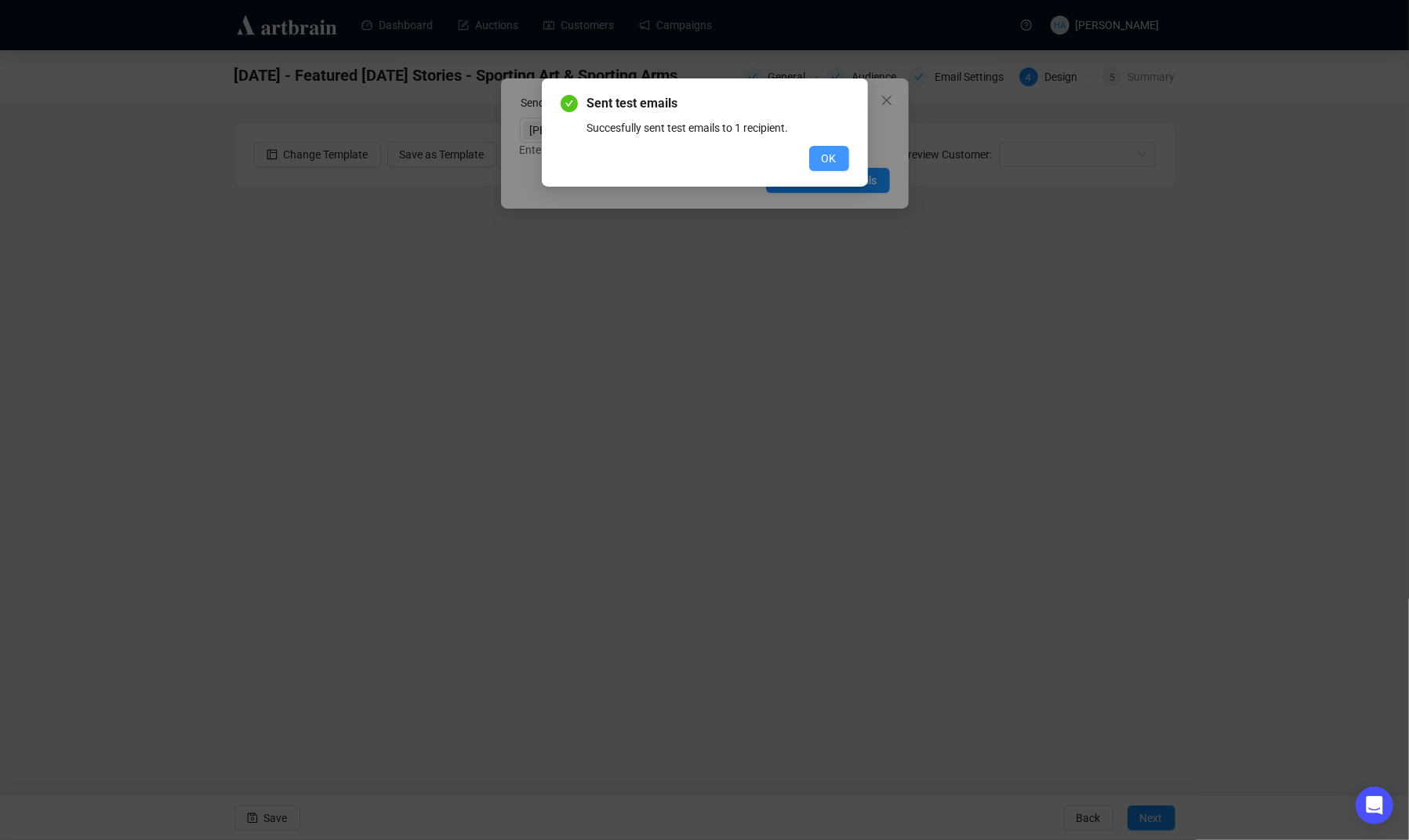
click at [822, 162] on span "OK" at bounding box center [829, 158] width 15 height 17
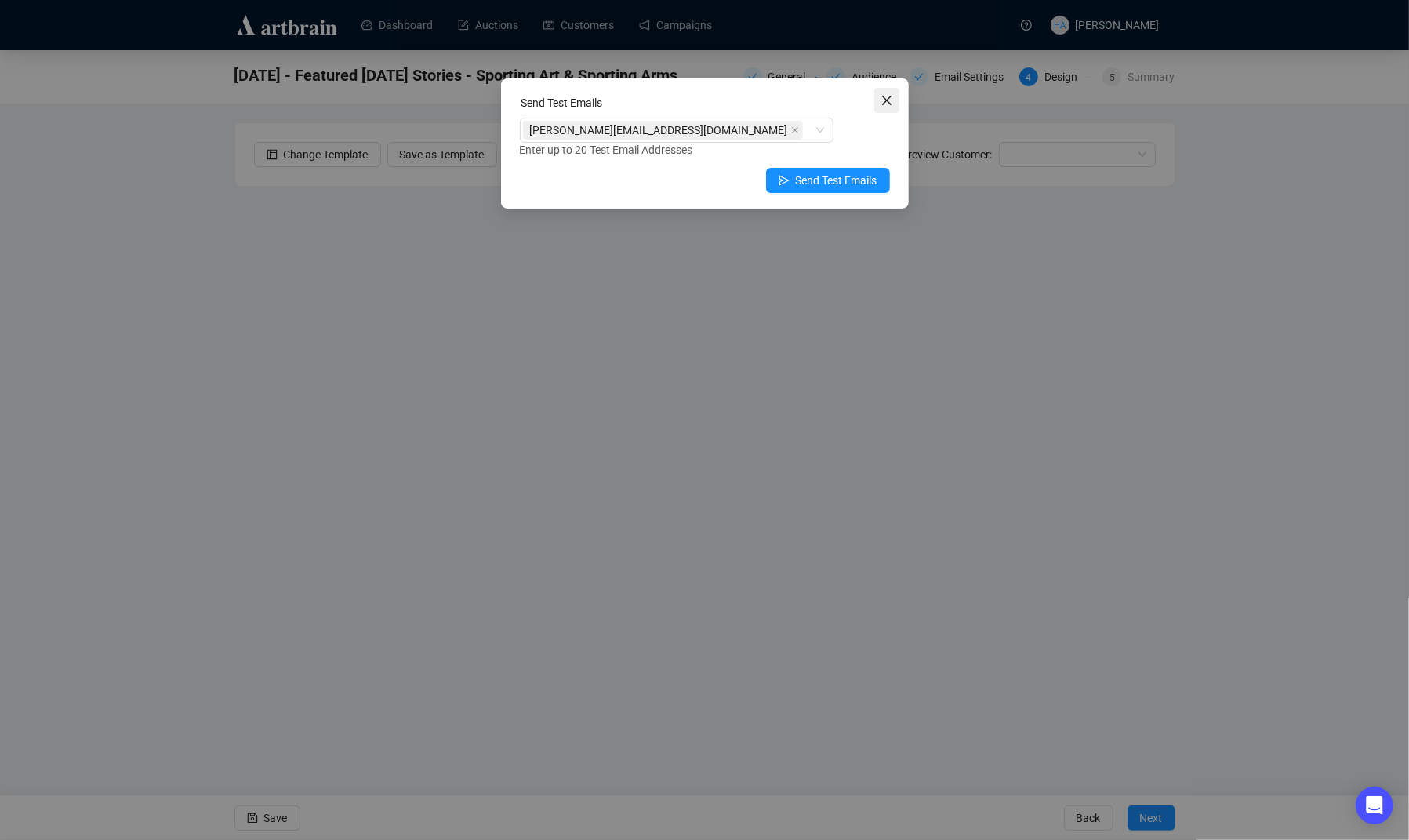
click at [884, 102] on icon "close" at bounding box center [886, 101] width 10 height 10
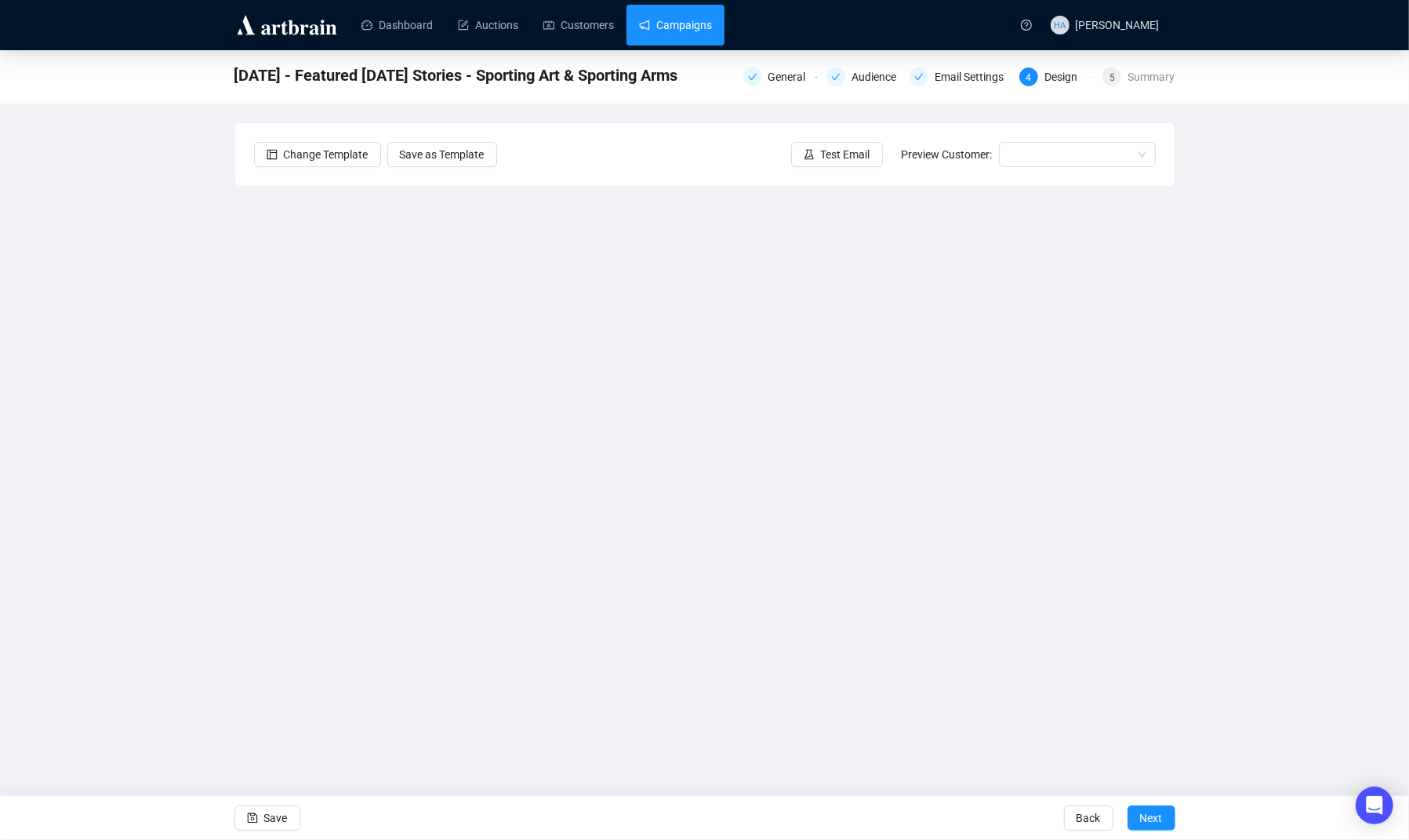
click at [683, 23] on link "Campaigns" at bounding box center [675, 25] width 73 height 41
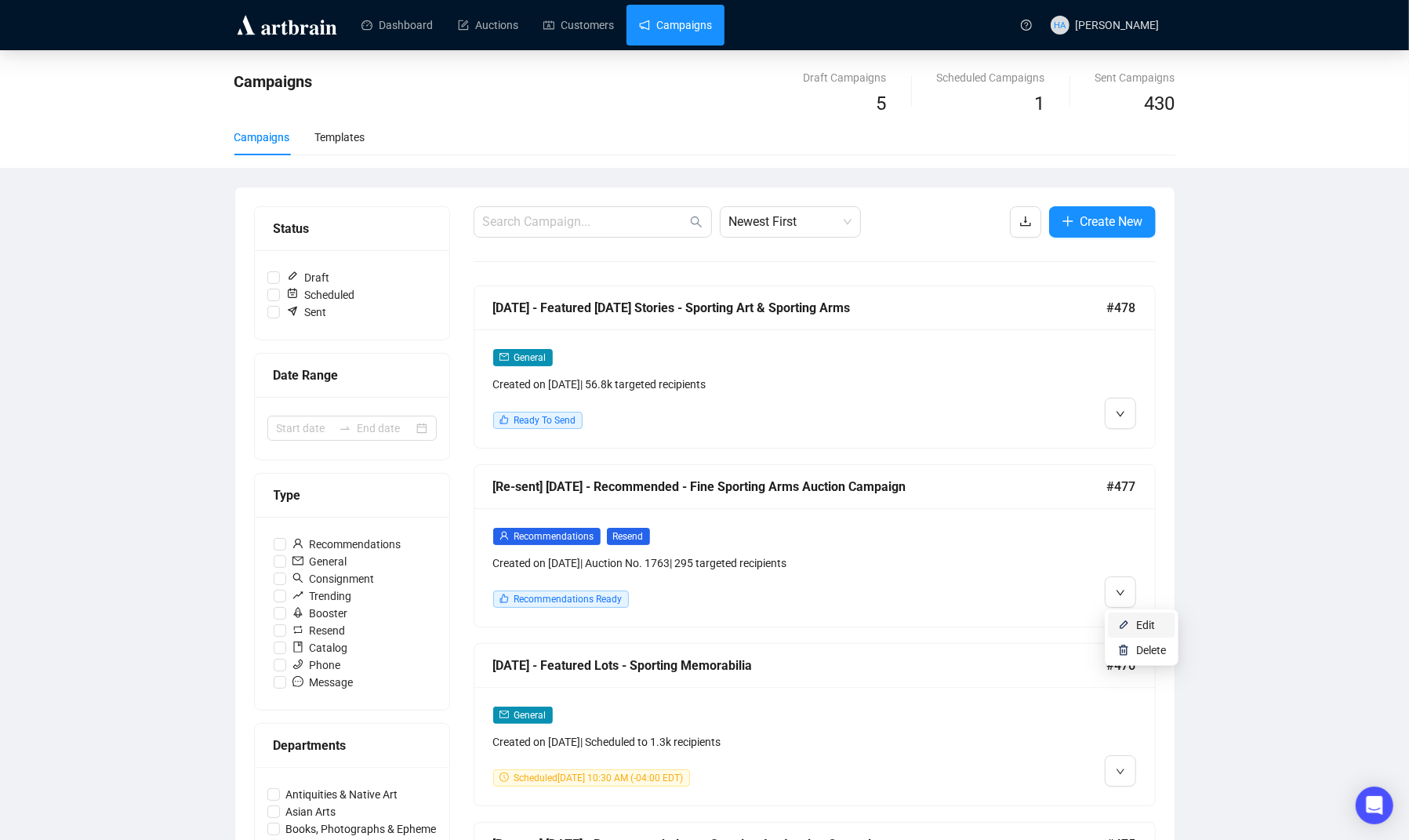
click at [1134, 625] on li "Edit" at bounding box center [1142, 624] width 68 height 25
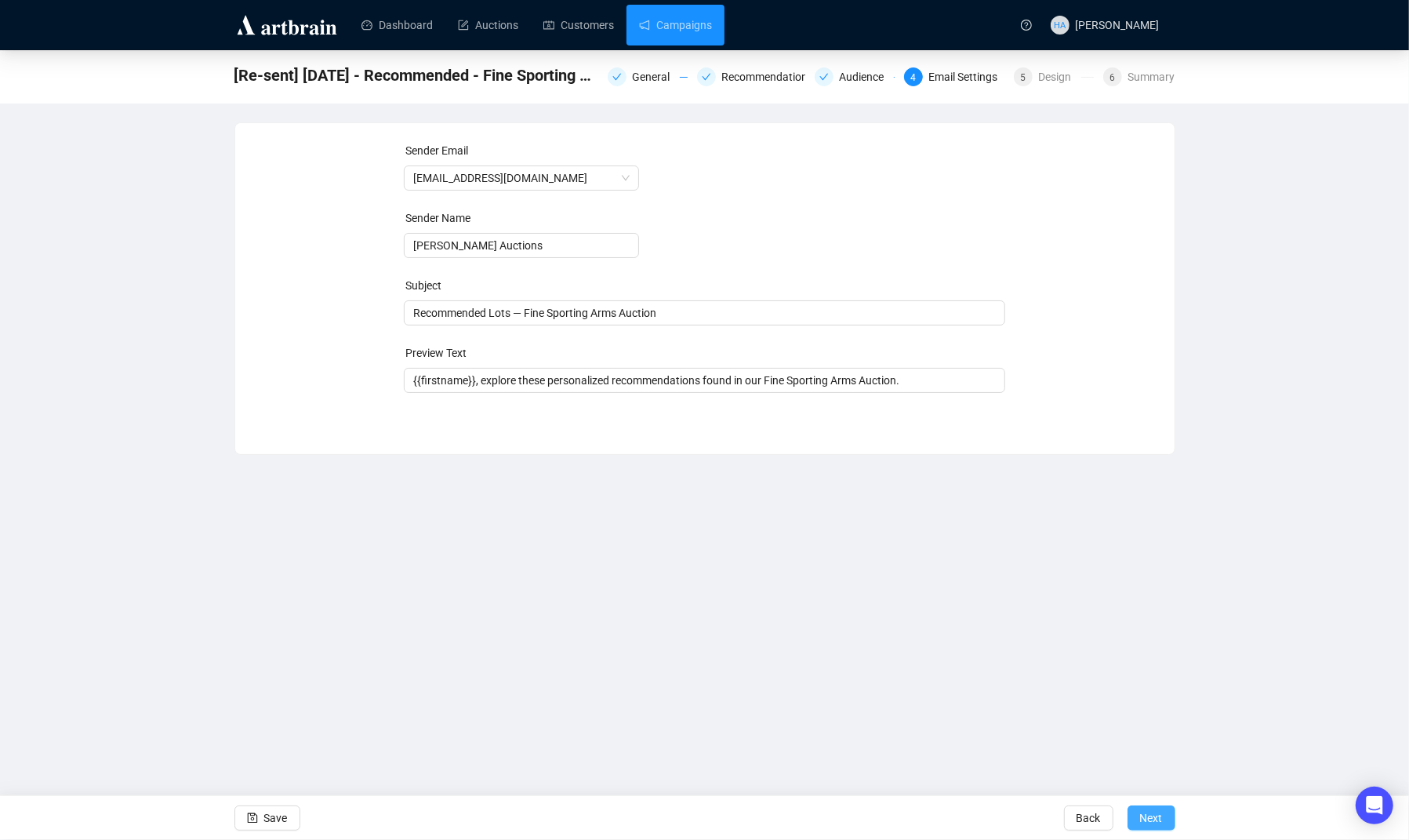
click at [1156, 821] on span "Next" at bounding box center [1152, 817] width 23 height 44
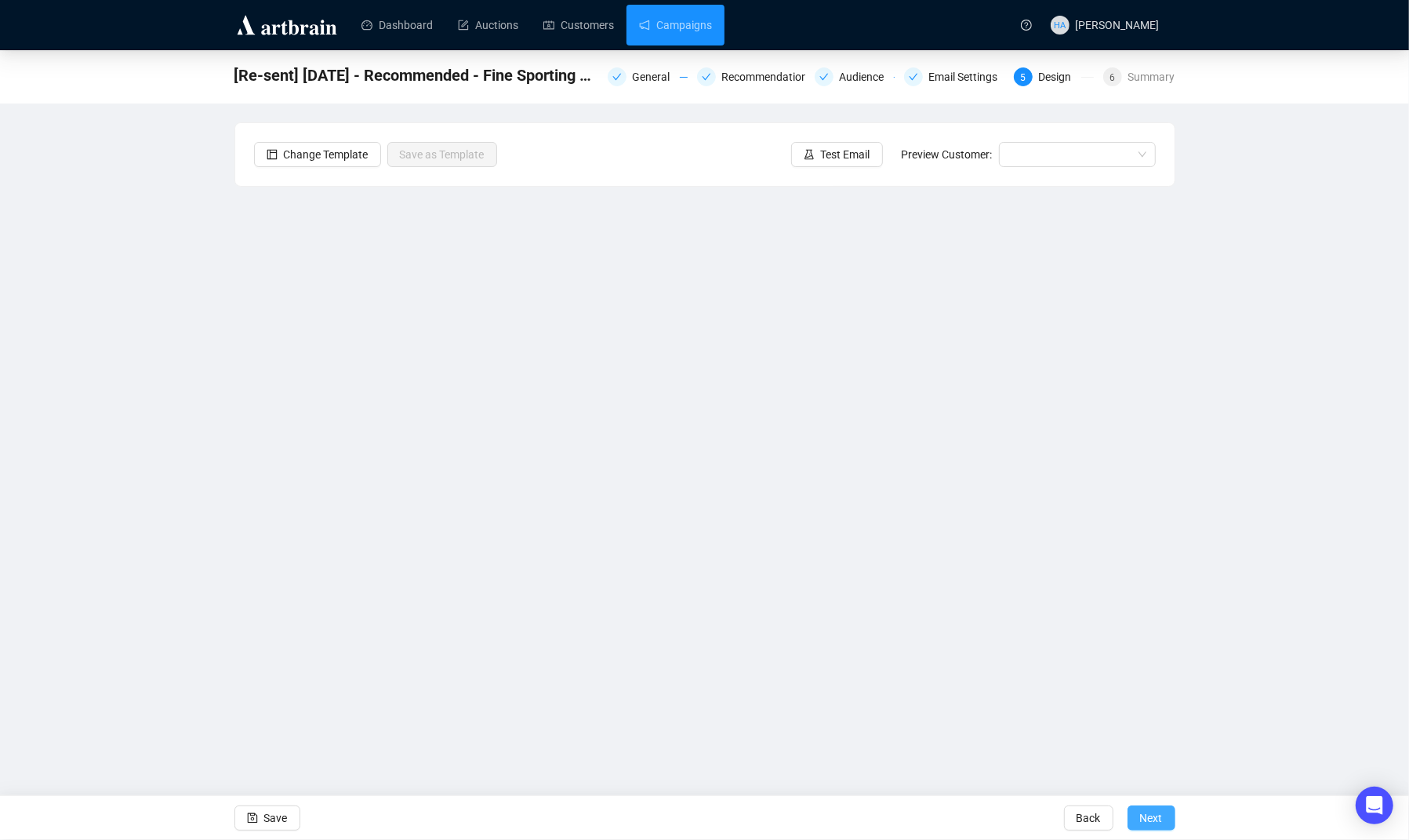
click at [1152, 819] on span "Next" at bounding box center [1152, 817] width 23 height 44
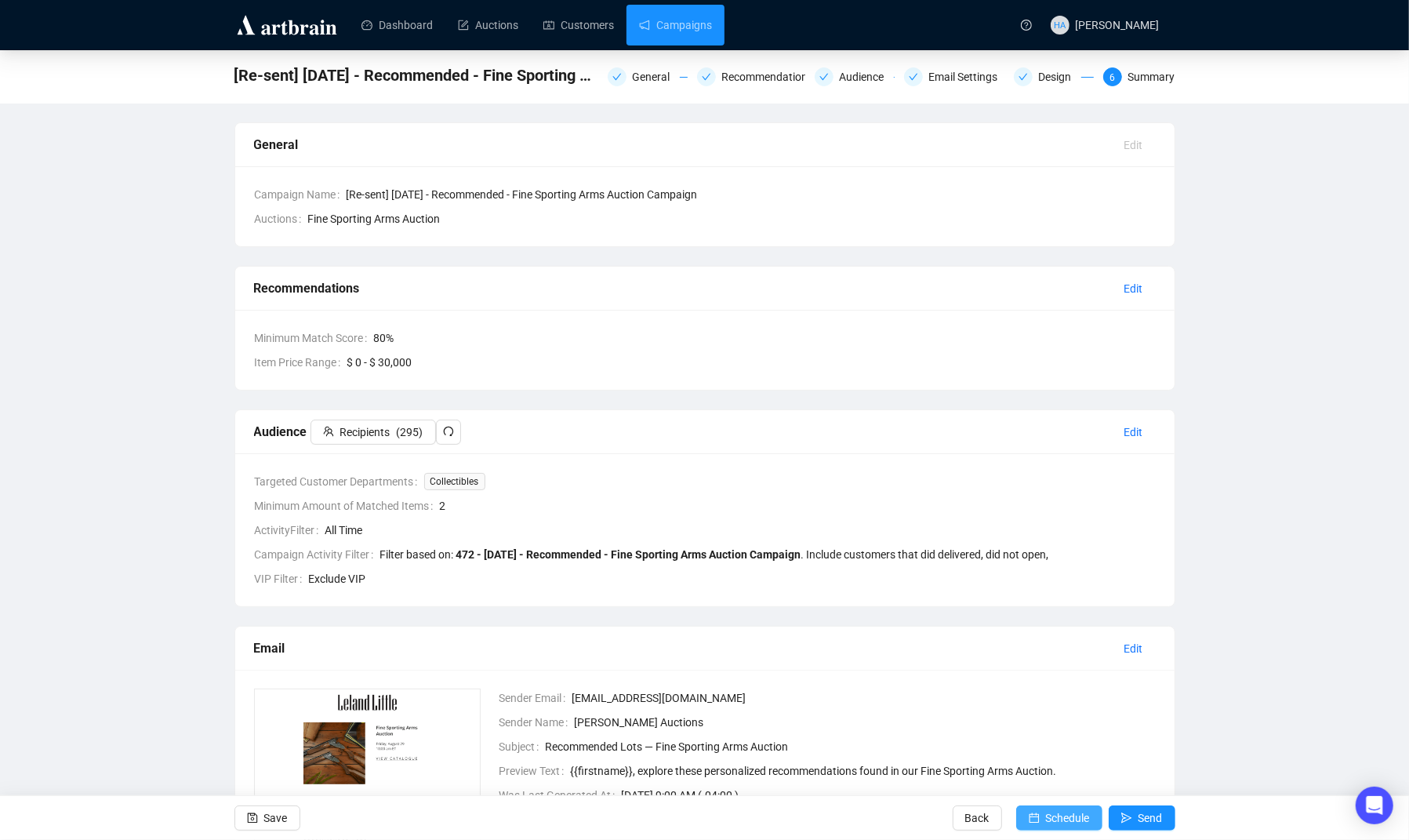
click at [1052, 813] on span "Schedule" at bounding box center [1068, 817] width 44 height 44
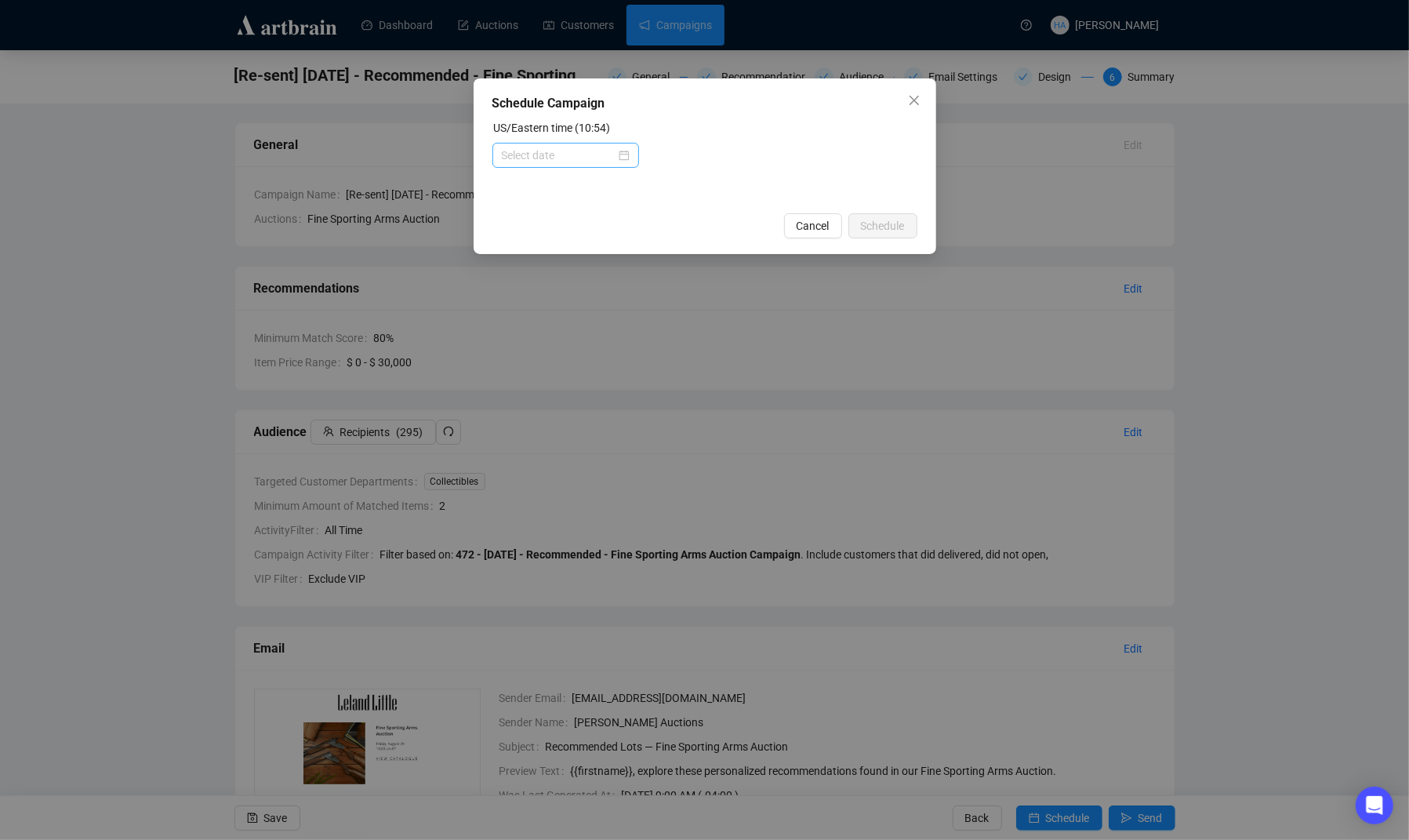
click at [615, 154] on div at bounding box center [566, 154] width 128 height 17
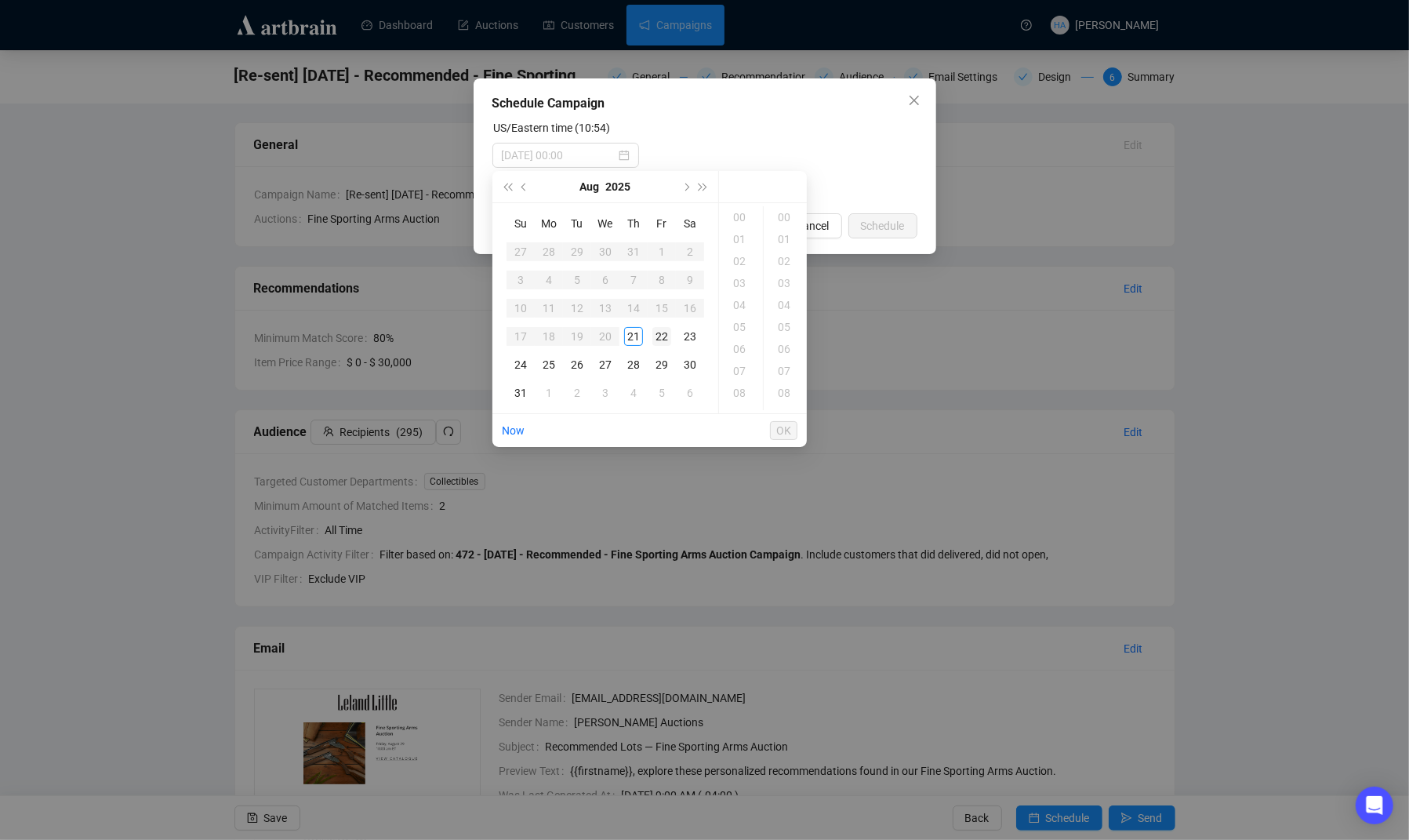
click at [664, 339] on div "22" at bounding box center [661, 336] width 19 height 19
click at [735, 374] on div "09" at bounding box center [741, 371] width 38 height 22
type input "[DATE] 09:00"
click at [782, 427] on span "OK" at bounding box center [784, 430] width 15 height 30
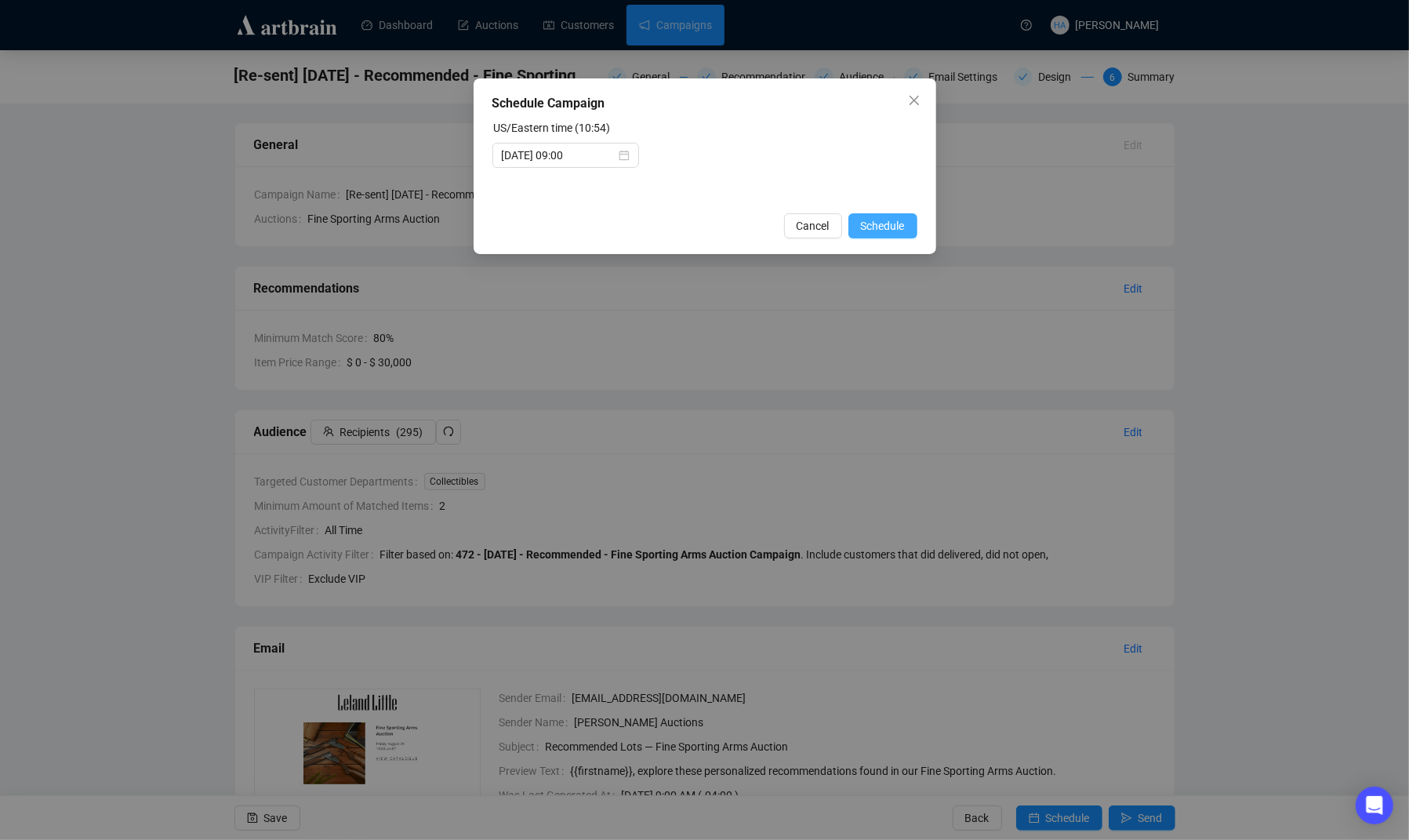
click at [880, 229] on span "Schedule" at bounding box center [883, 225] width 44 height 17
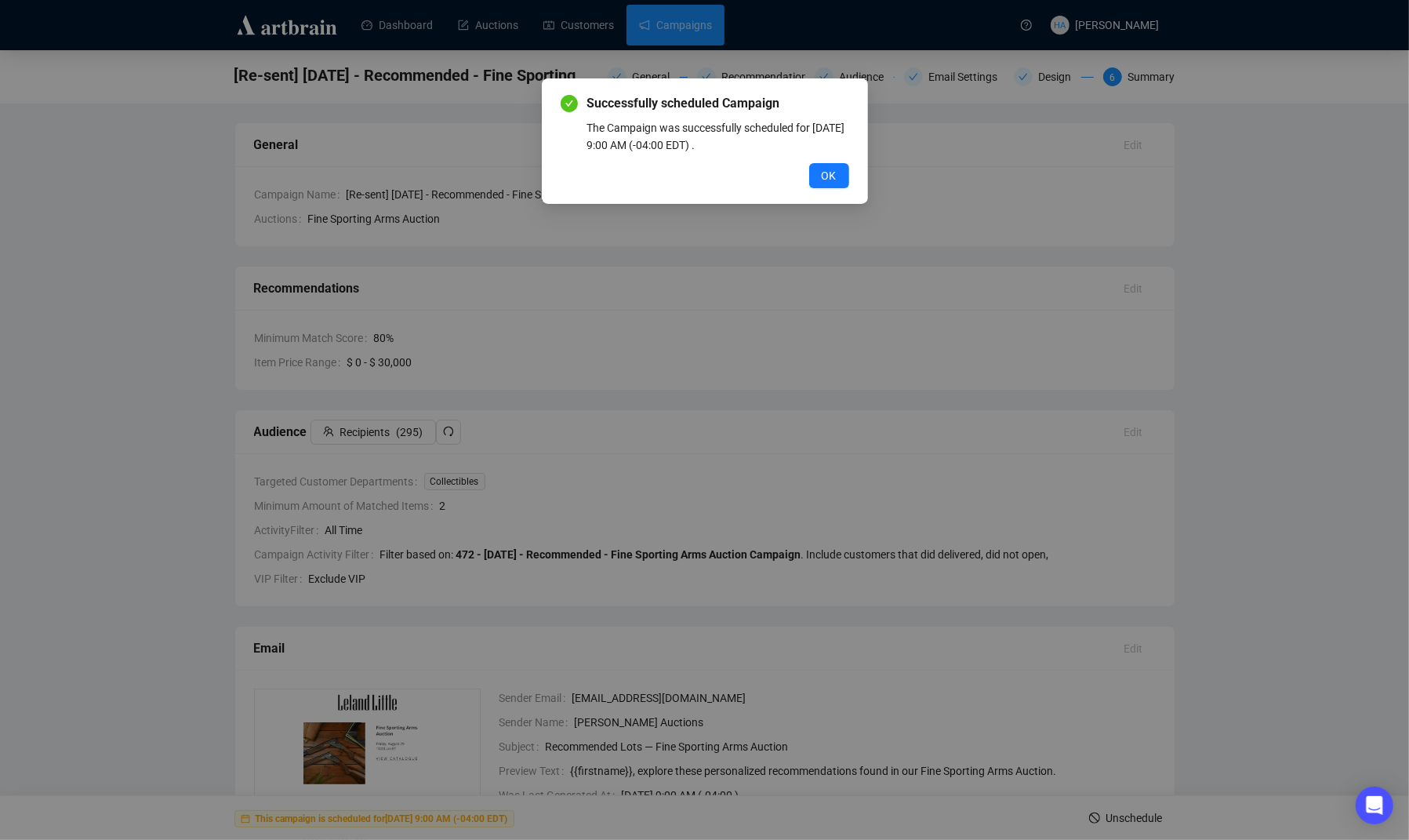
click at [822, 174] on span "OK" at bounding box center [829, 175] width 15 height 17
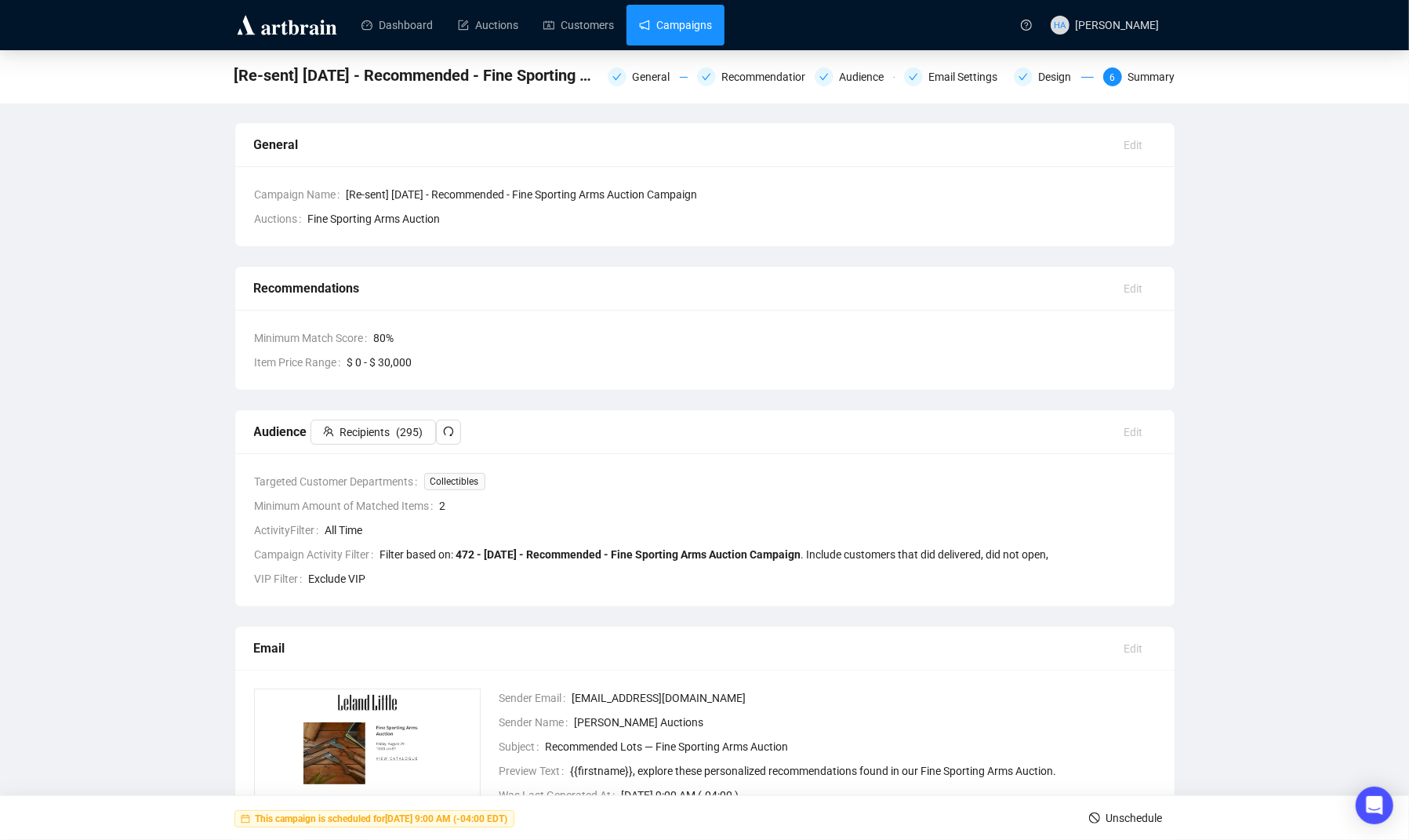
click at [689, 21] on link "Campaigns" at bounding box center [675, 25] width 73 height 41
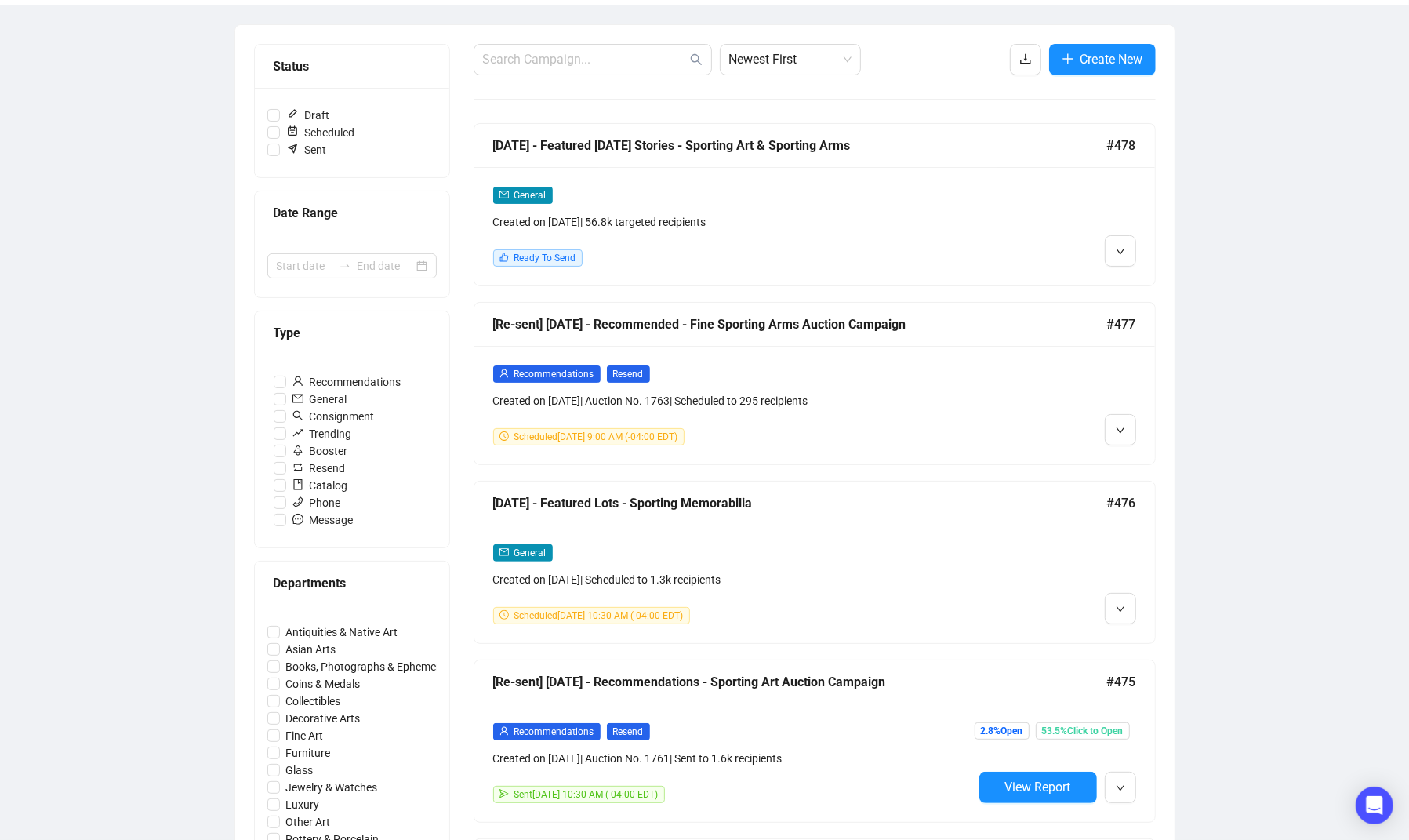
scroll to position [166, 0]
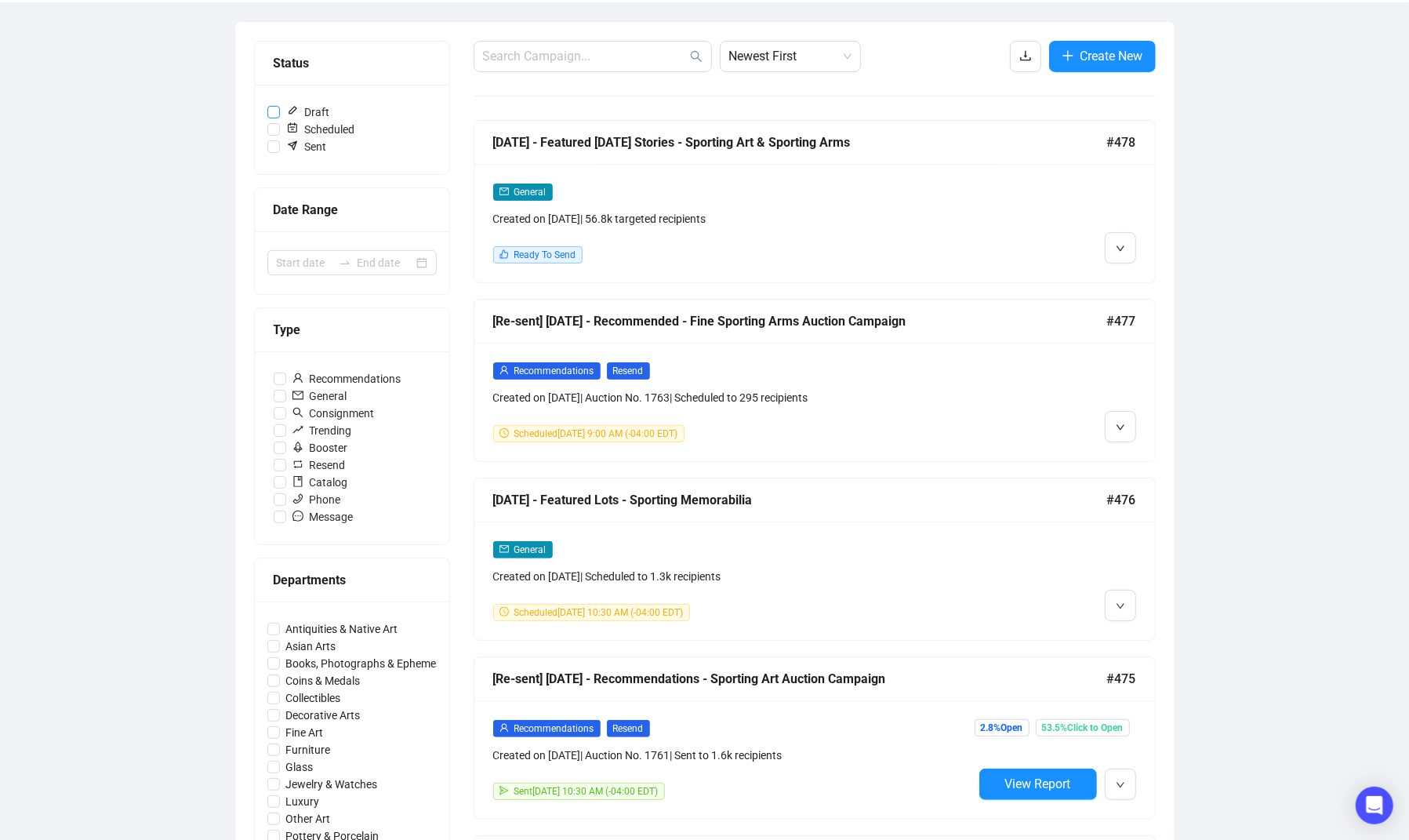
click at [274, 109] on input "Draft" at bounding box center [274, 113] width 13 height 13
checkbox input "true"
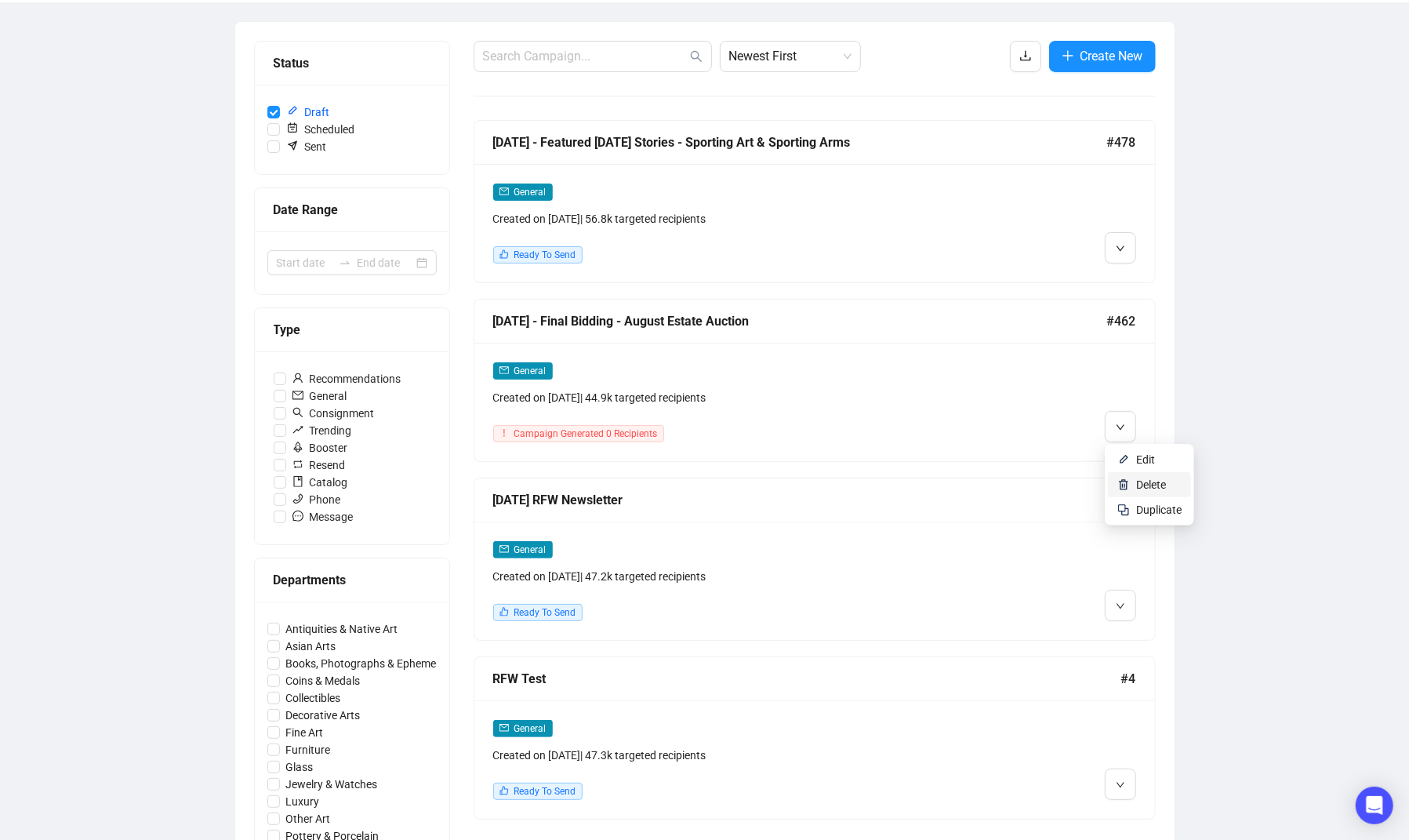
click at [1147, 487] on span "Delete" at bounding box center [1151, 485] width 30 height 13
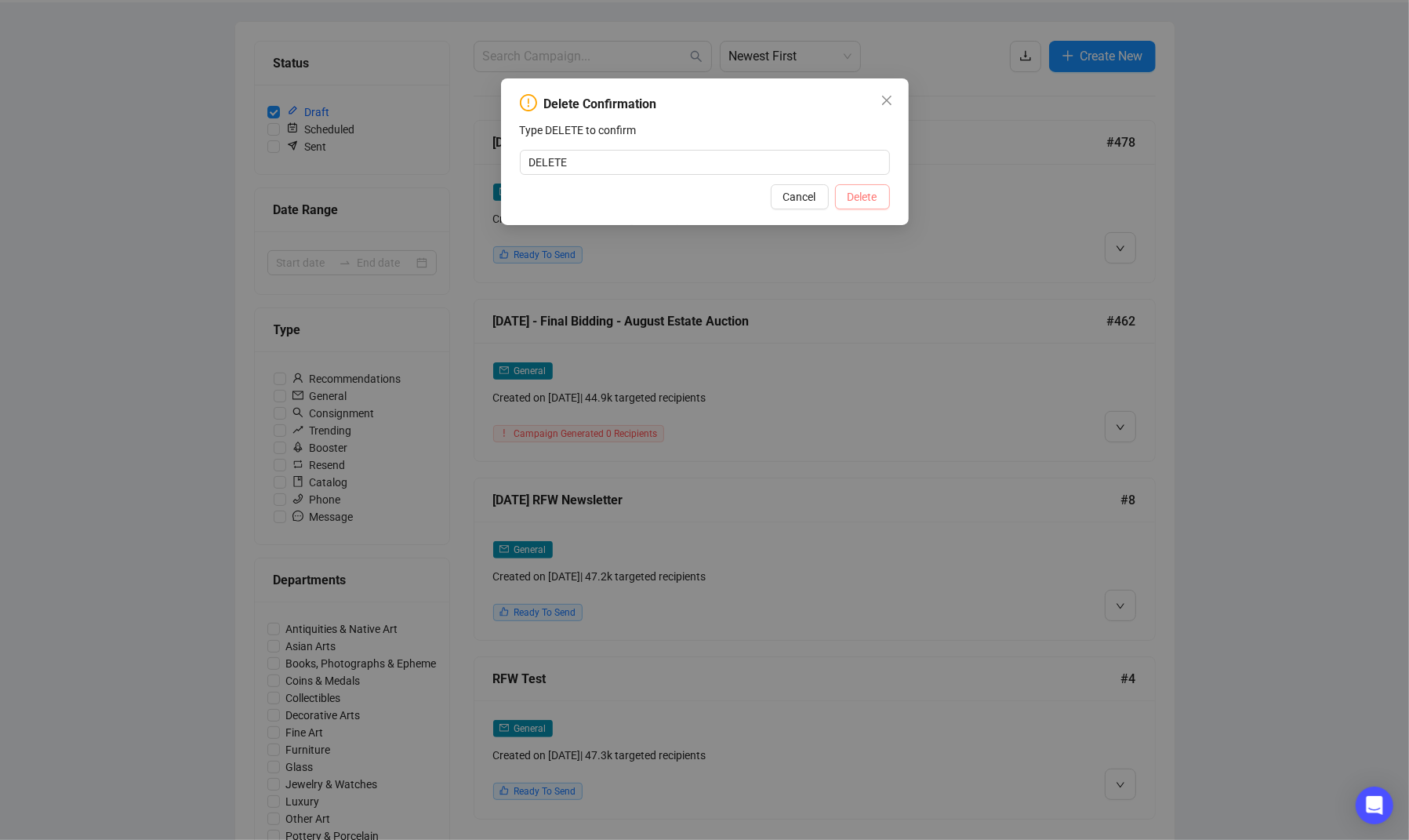
type input "DELETE"
click at [860, 196] on span "Delete" at bounding box center [863, 196] width 30 height 17
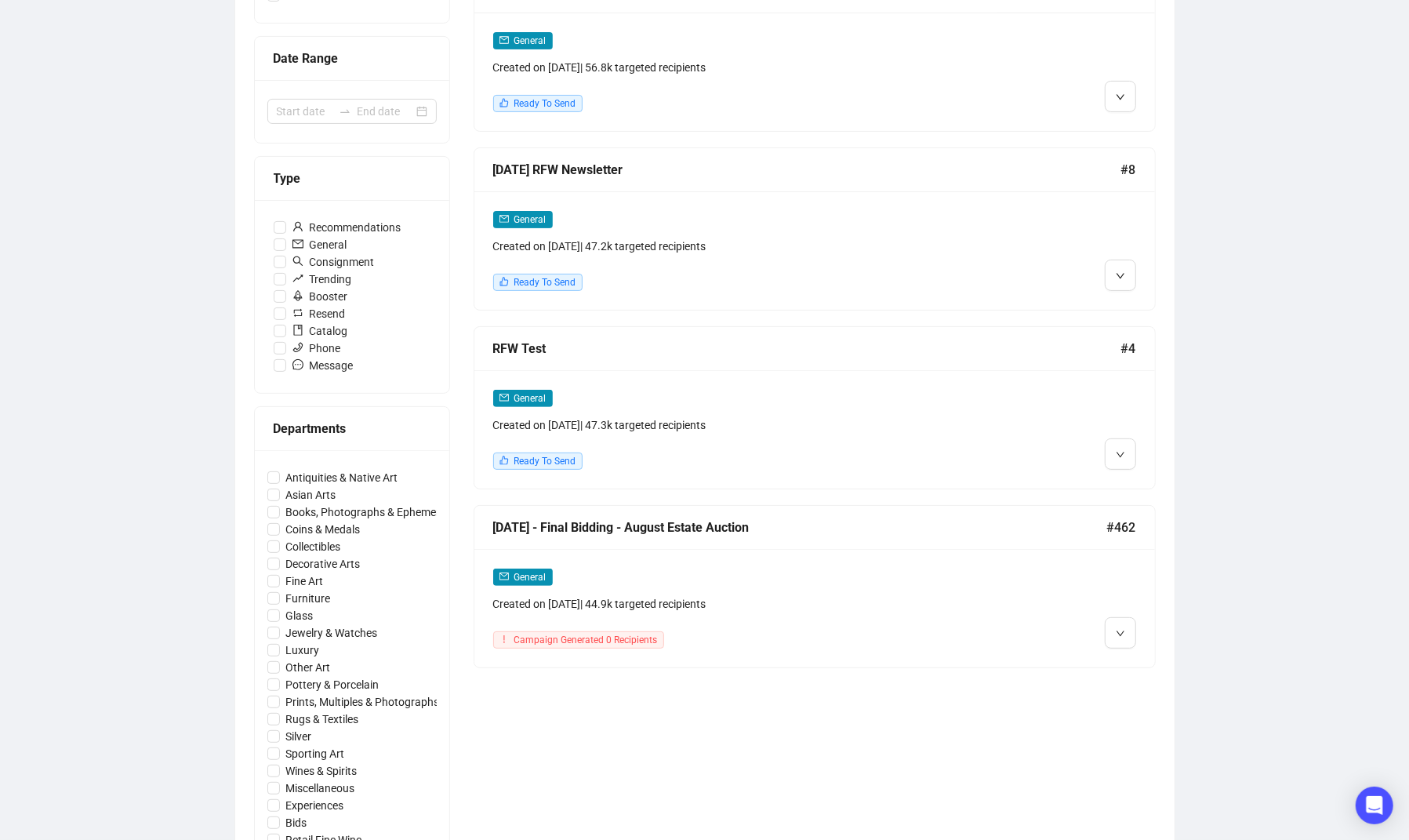
scroll to position [327, 0]
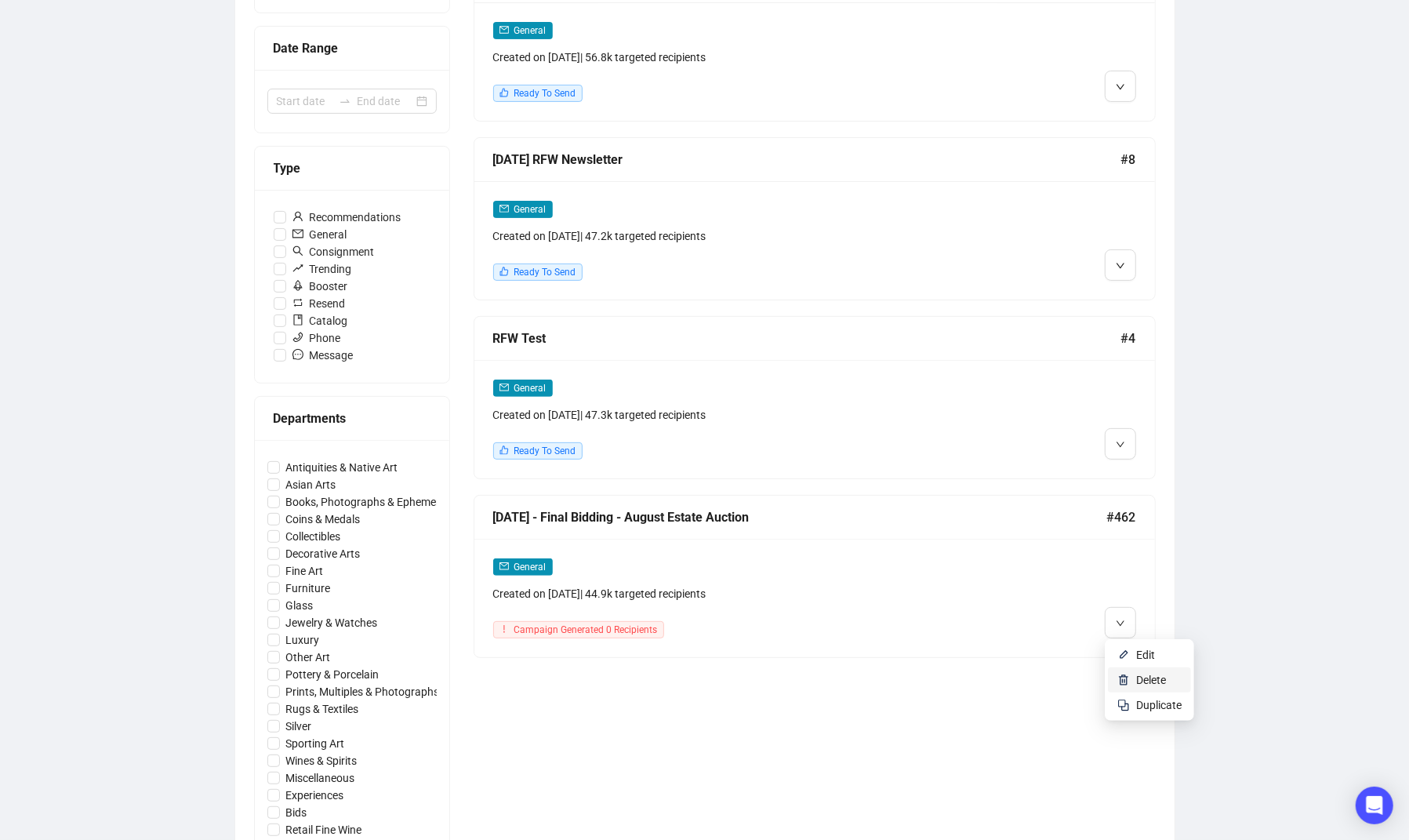
click at [1138, 679] on span "Delete" at bounding box center [1151, 680] width 30 height 13
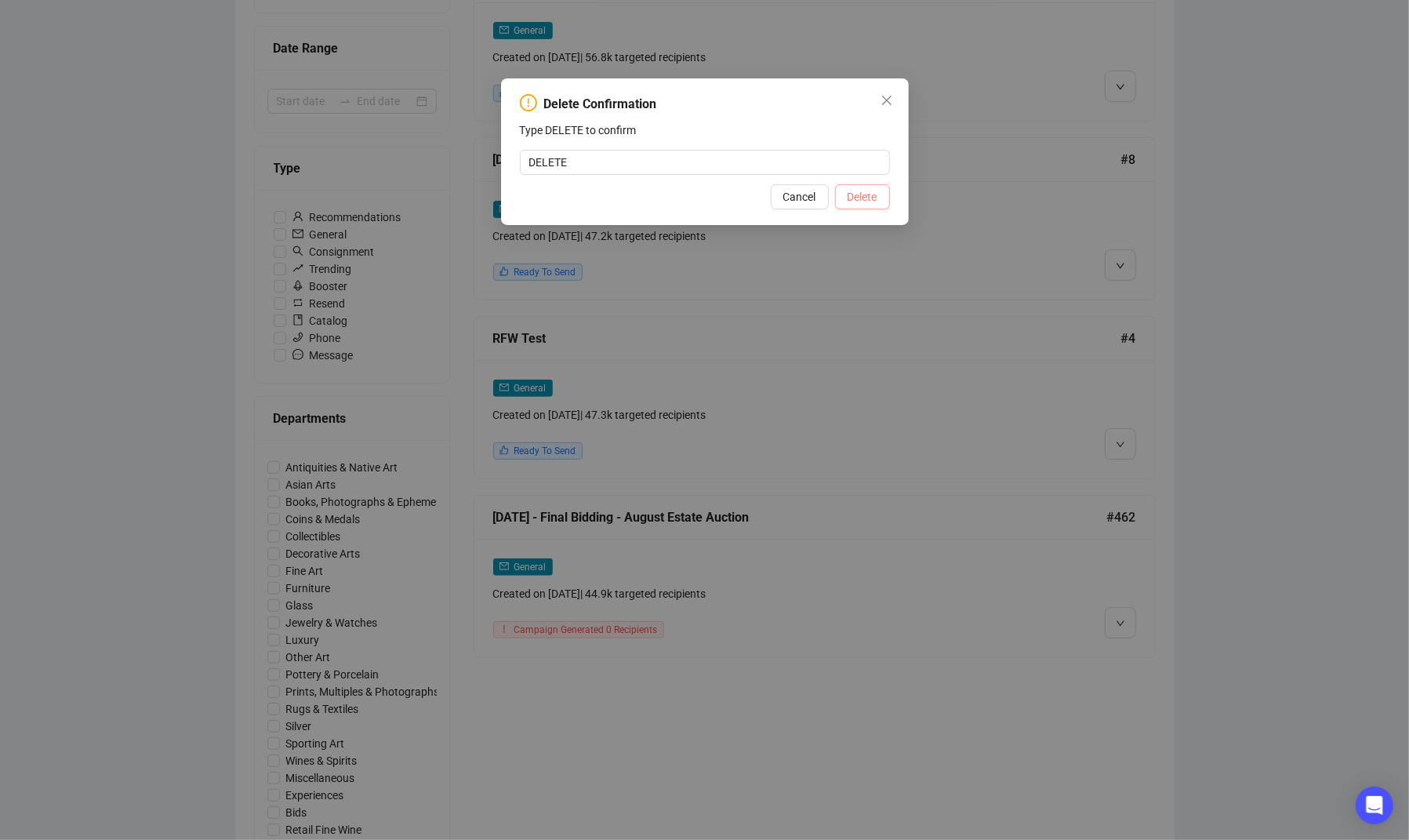
type input "DELETE"
click at [863, 200] on span "Delete" at bounding box center [863, 196] width 30 height 17
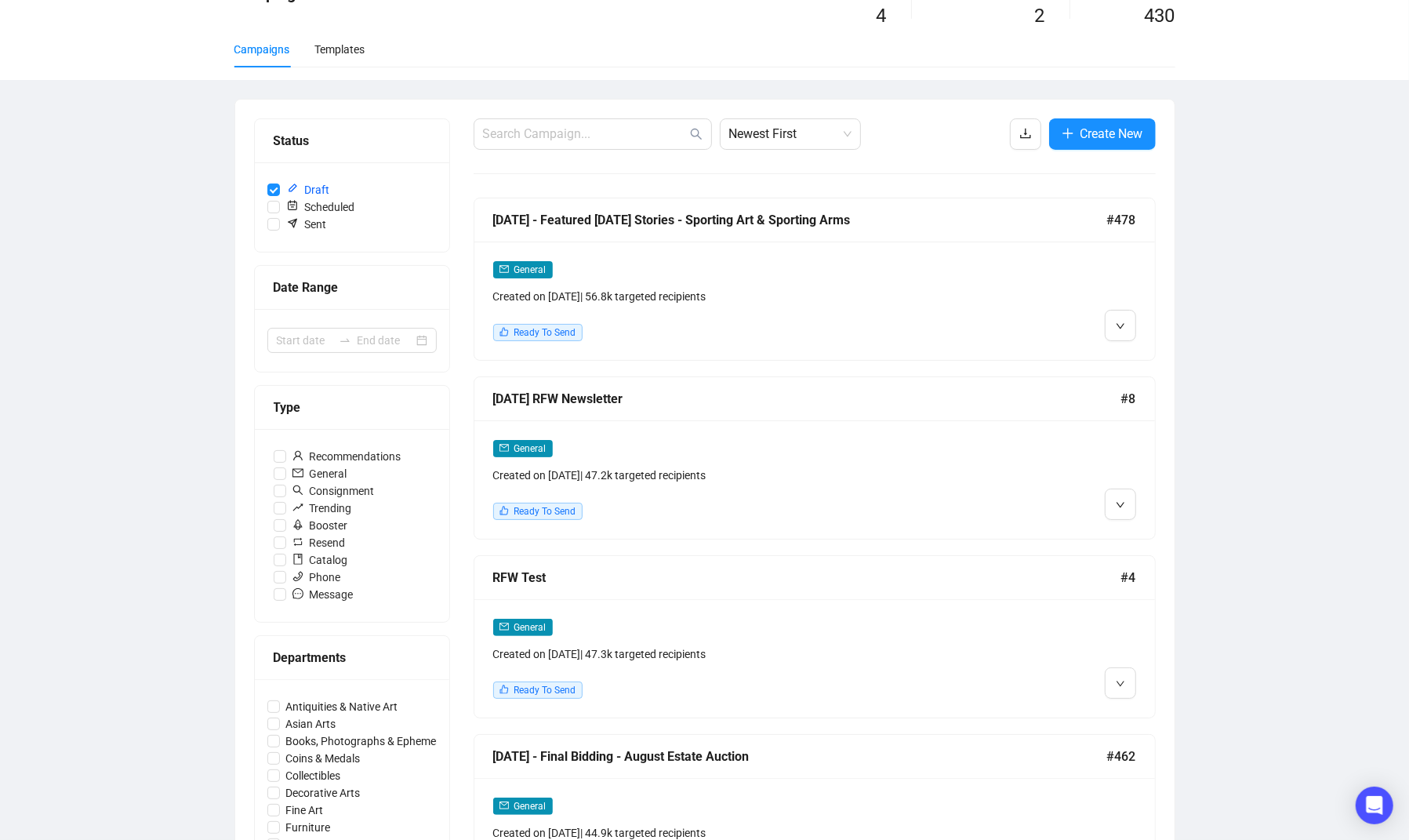
scroll to position [0, 0]
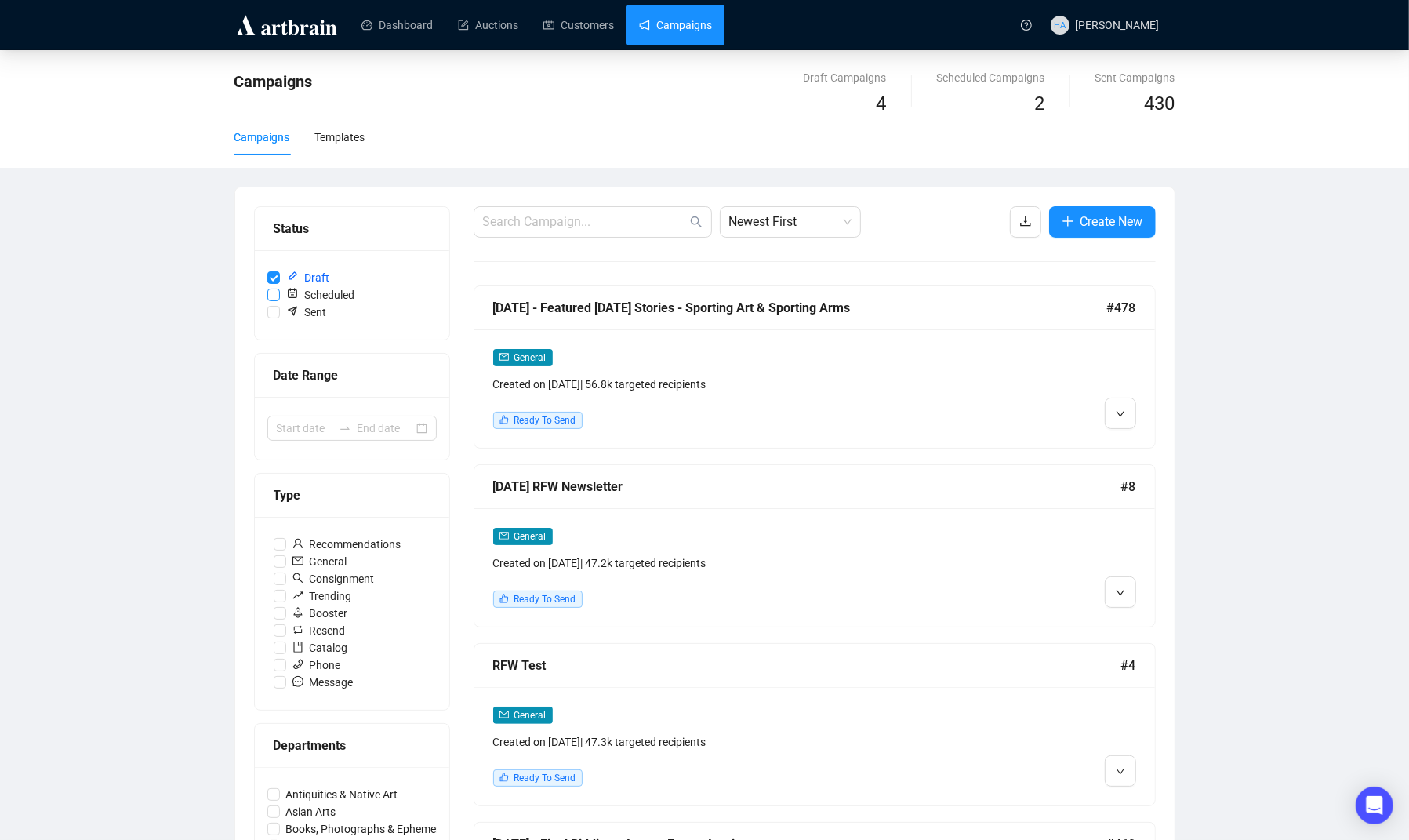
click at [270, 293] on input "Scheduled" at bounding box center [274, 295] width 13 height 13
checkbox input "true"
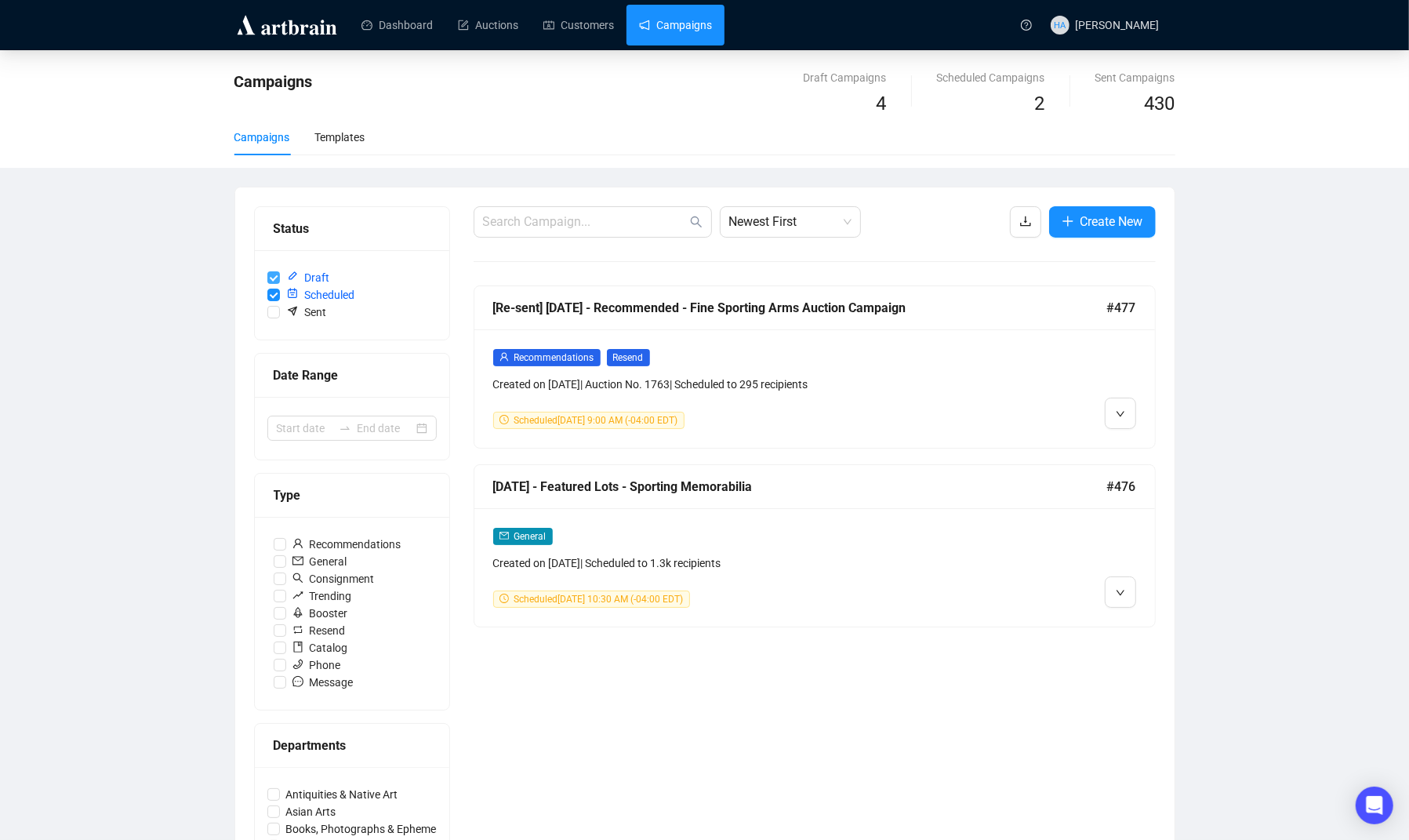
click at [271, 275] on input "Draft" at bounding box center [274, 278] width 13 height 13
checkbox input "false"
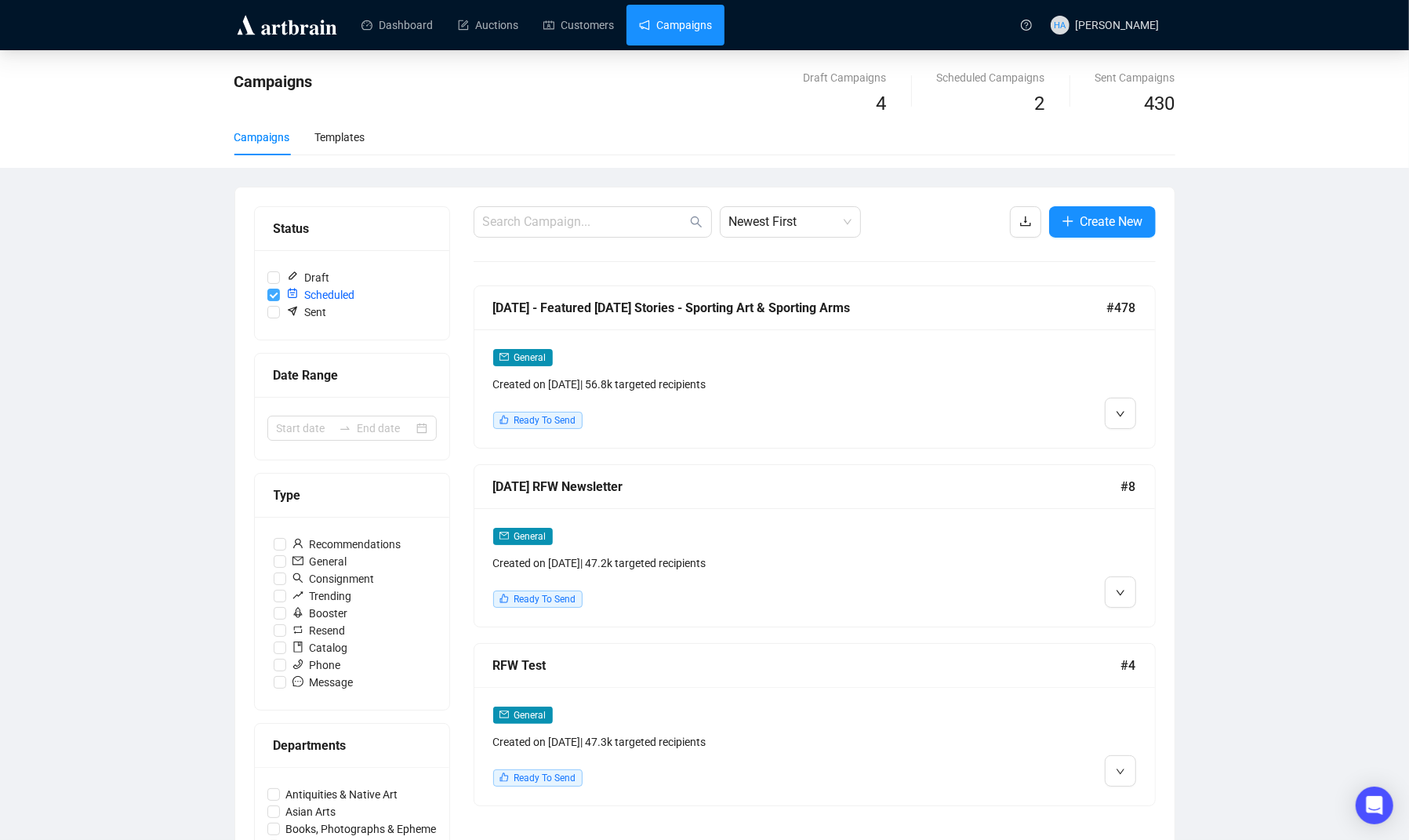
click at [272, 292] on input "Scheduled" at bounding box center [274, 295] width 13 height 13
checkbox input "false"
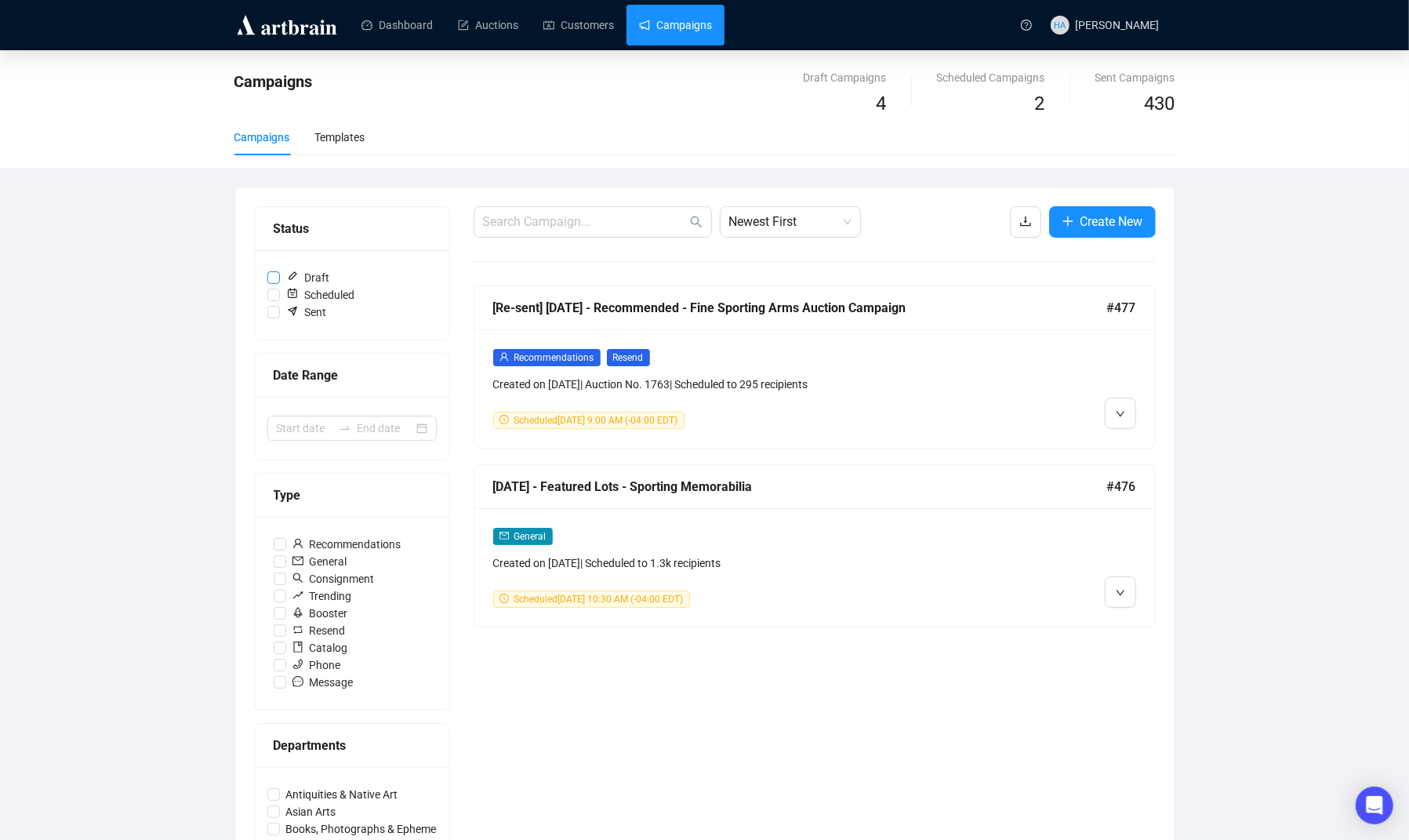
click at [272, 274] on input "Draft" at bounding box center [274, 278] width 13 height 13
checkbox input "true"
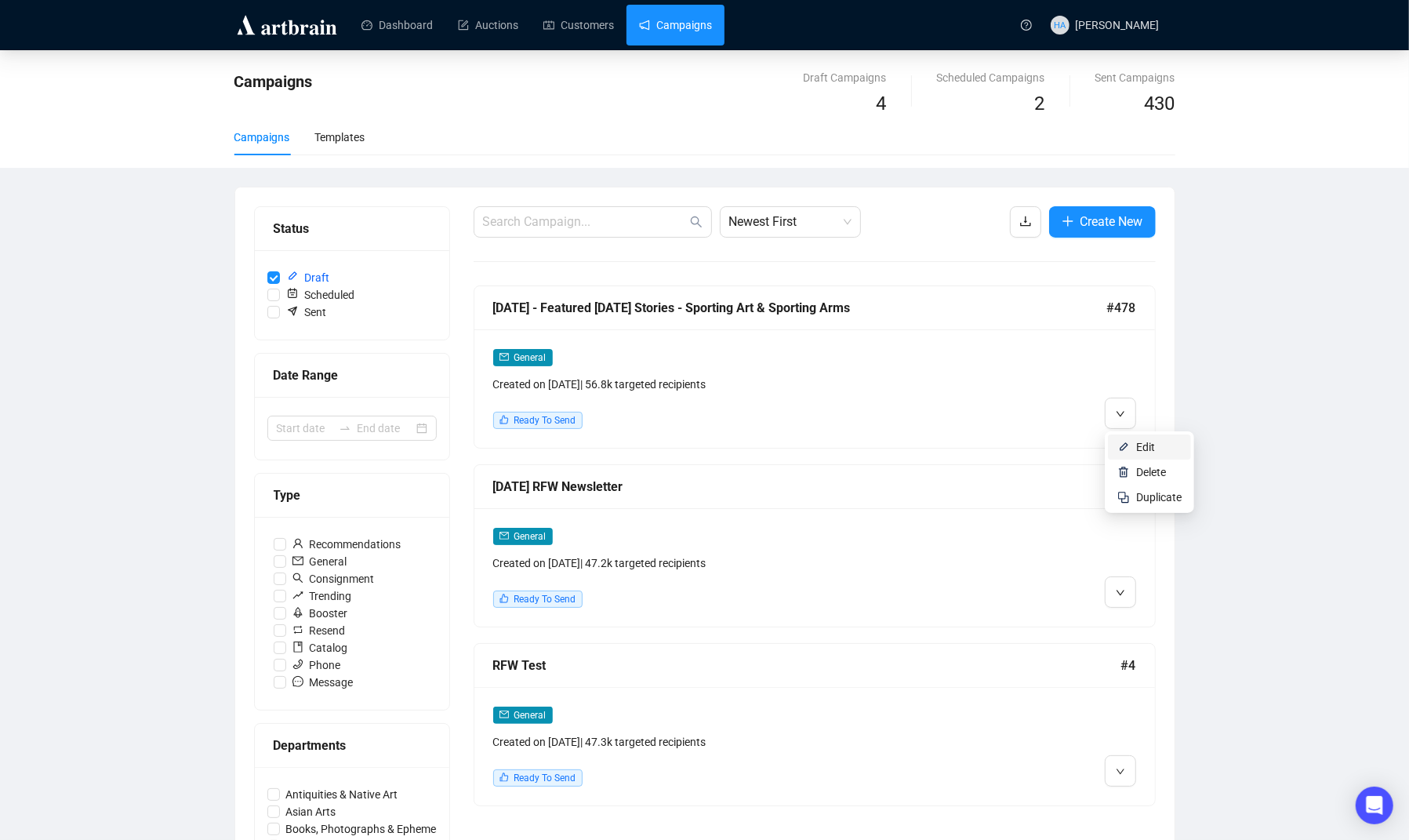
click at [1138, 446] on span "Edit" at bounding box center [1145, 447] width 19 height 13
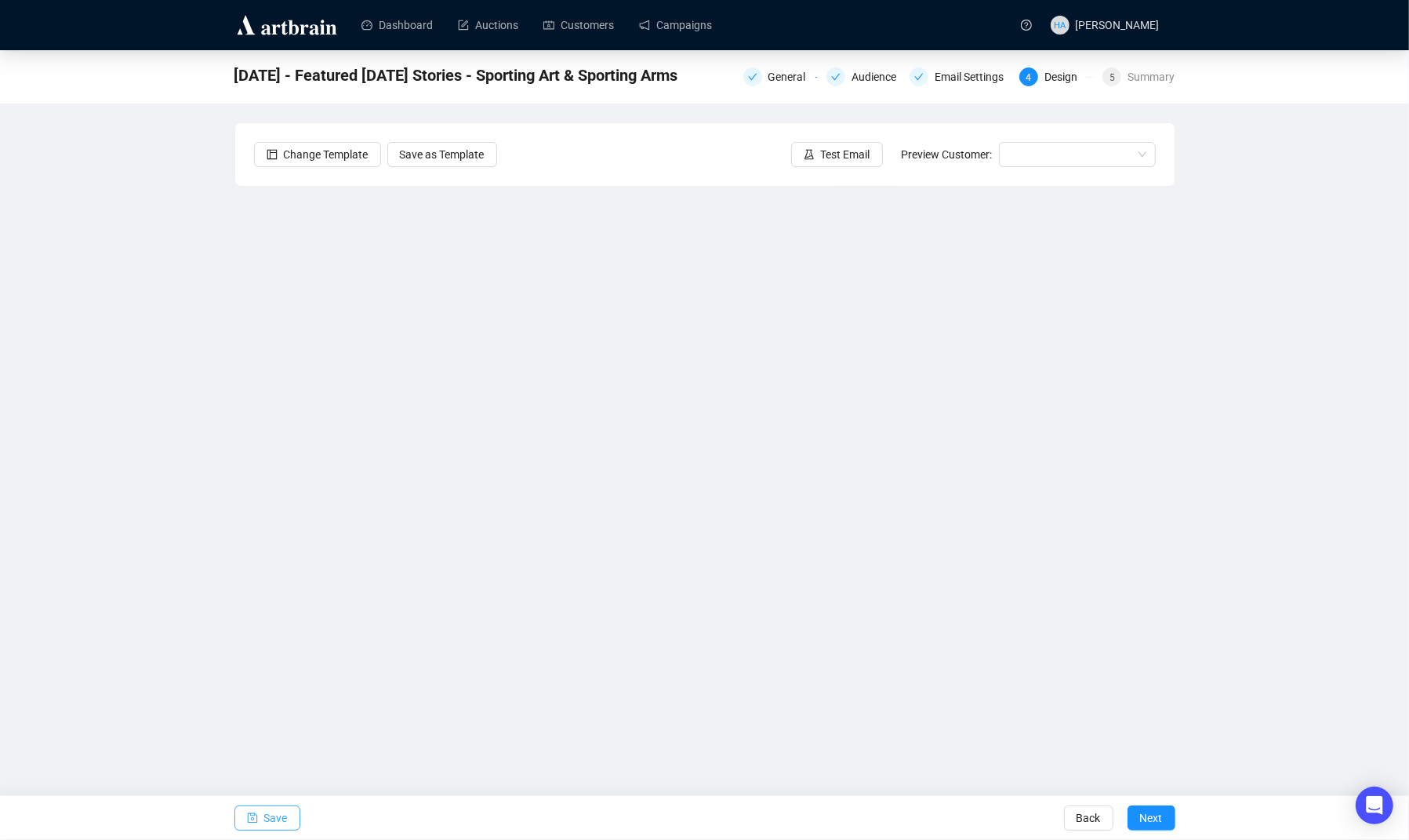
click at [266, 818] on span "Save" at bounding box center [275, 817] width 23 height 44
click at [281, 818] on span "Save" at bounding box center [275, 817] width 23 height 44
